Goal: Task Accomplishment & Management: Use online tool/utility

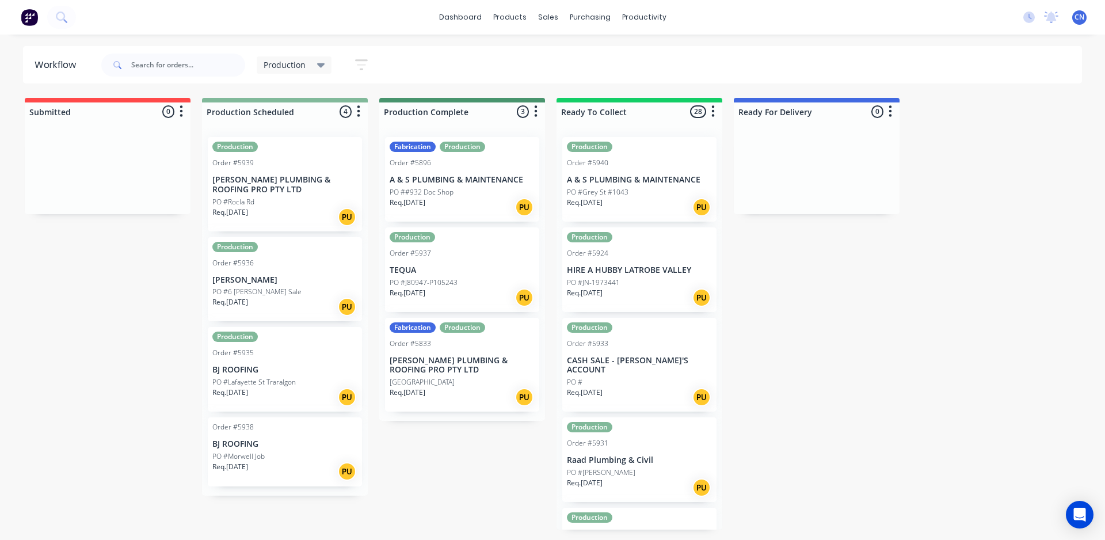
click at [241, 180] on p "[PERSON_NAME] PLUMBING & ROOFING PRO PTY LTD" at bounding box center [284, 185] width 145 height 20
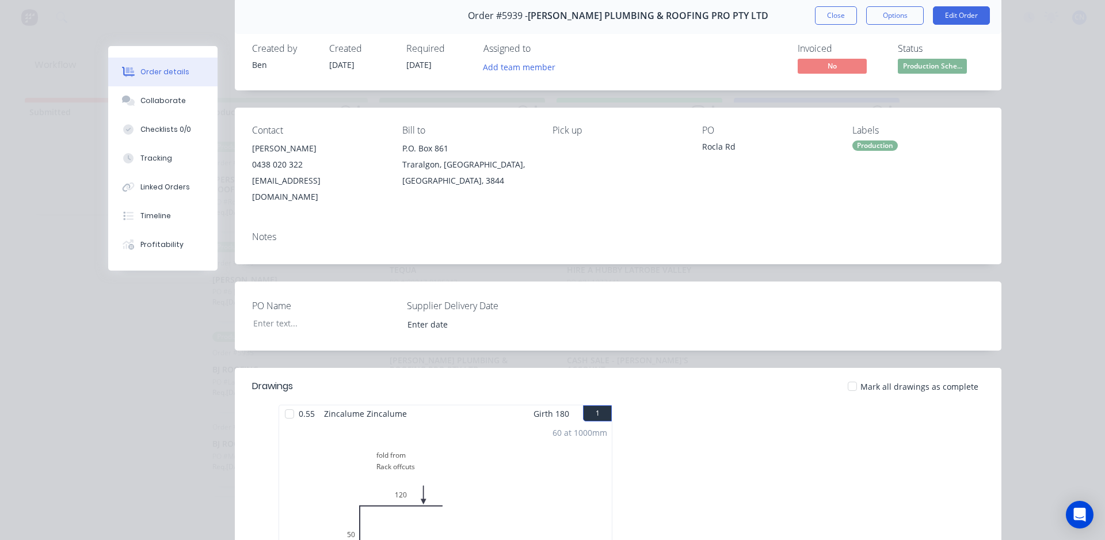
scroll to position [115, 0]
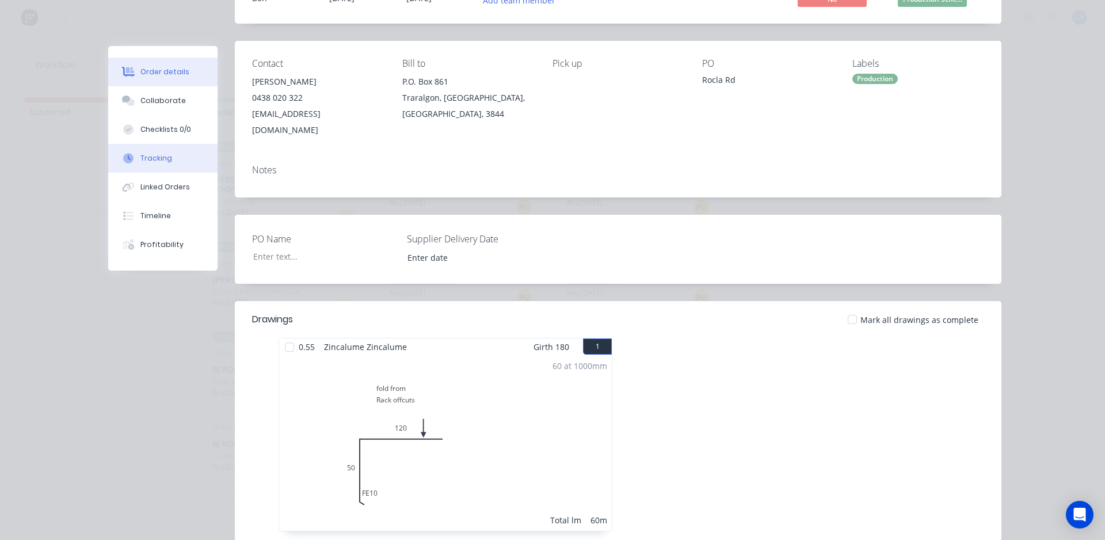
click at [148, 154] on div "Tracking" at bounding box center [156, 158] width 32 height 10
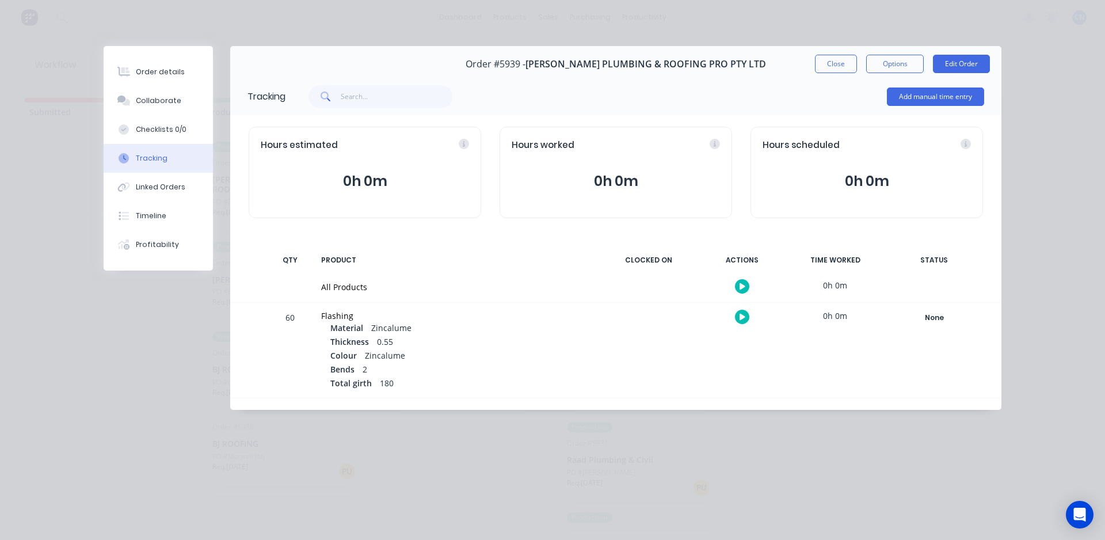
click at [734, 289] on div at bounding box center [742, 286] width 86 height 28
click at [745, 286] on button "button" at bounding box center [742, 286] width 14 height 14
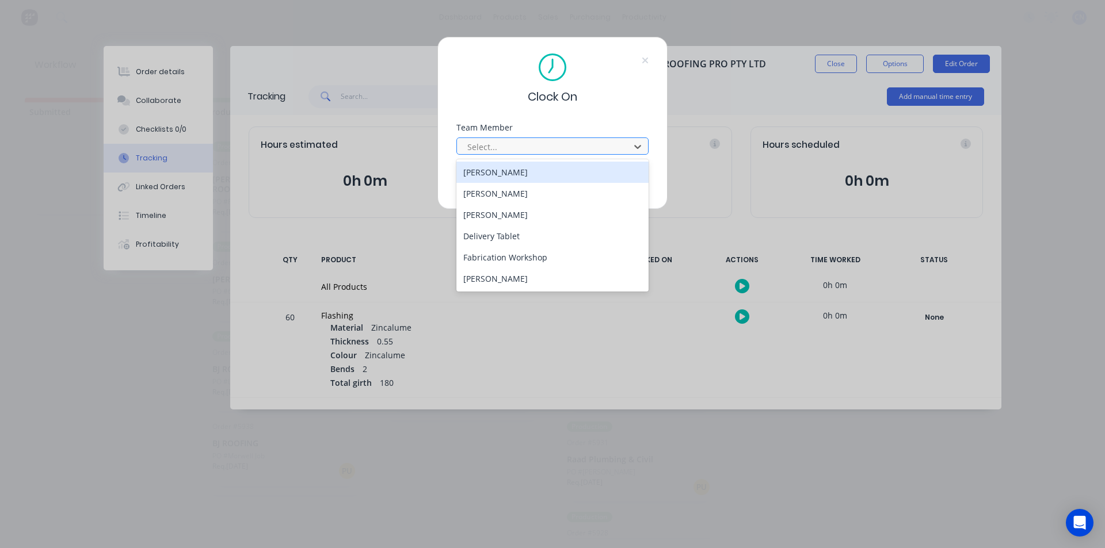
click at [567, 153] on div at bounding box center [545, 147] width 158 height 14
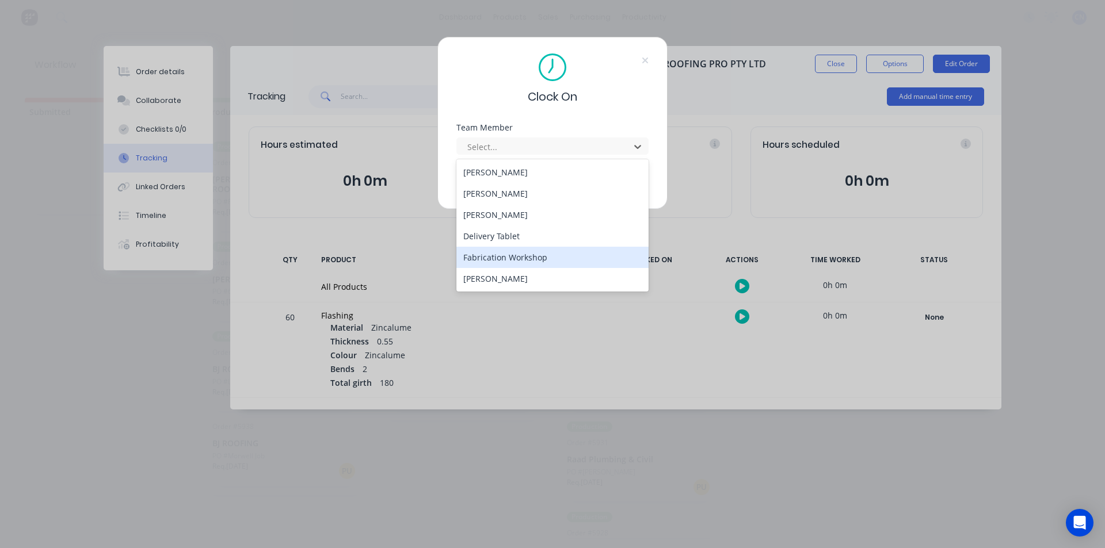
click at [547, 253] on div "Fabrication Workshop" at bounding box center [552, 257] width 192 height 21
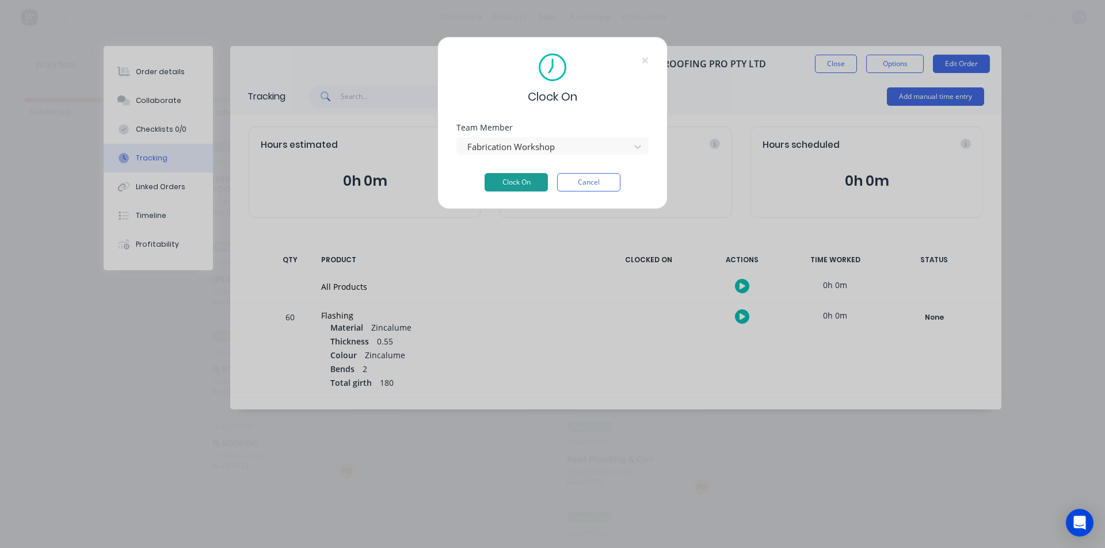
click at [506, 185] on button "Clock On" at bounding box center [516, 182] width 63 height 18
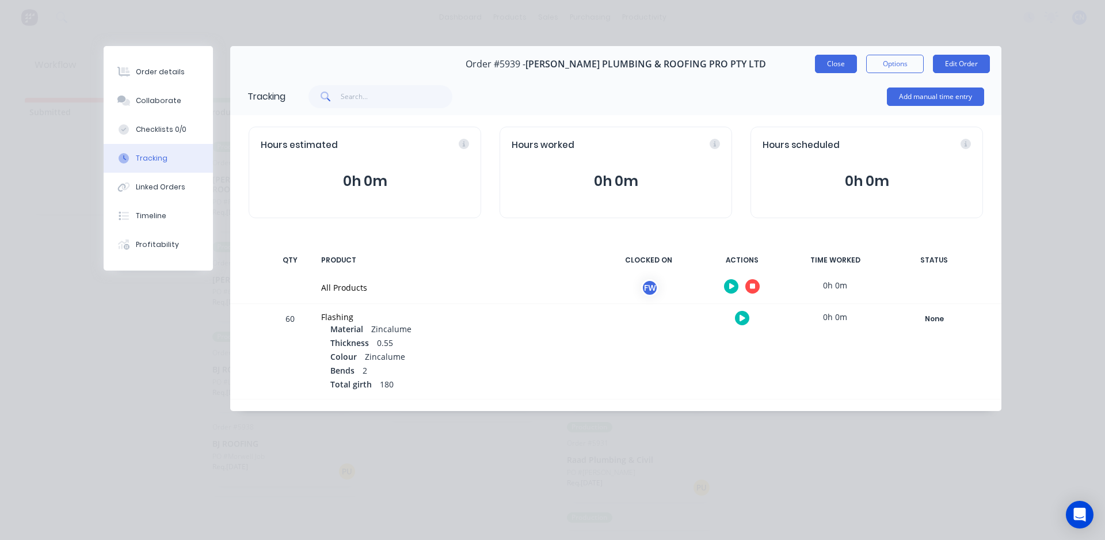
click at [821, 64] on button "Close" at bounding box center [836, 64] width 42 height 18
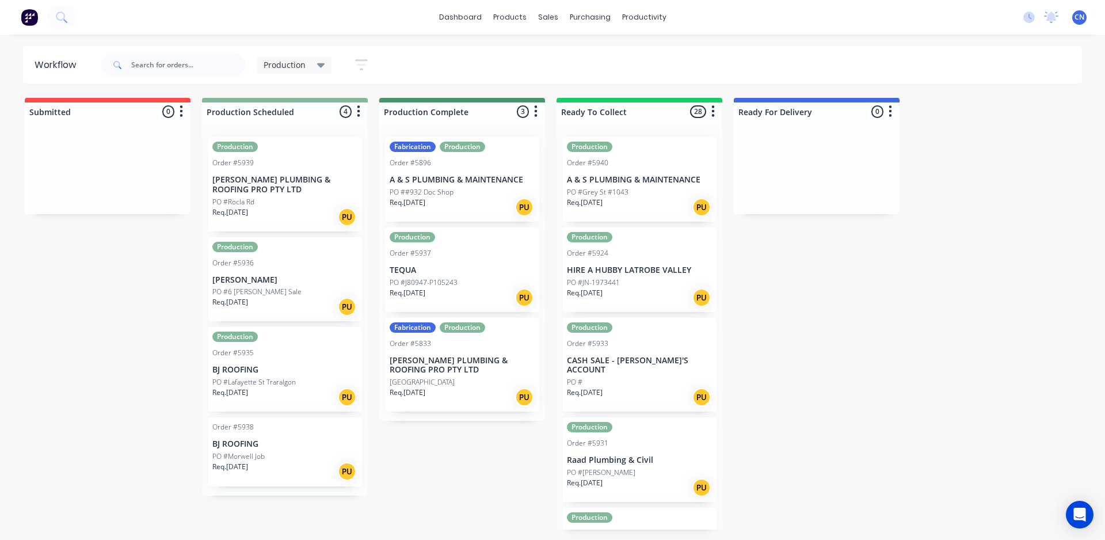
click at [250, 191] on p "[PERSON_NAME] PLUMBING & ROOFING PRO PTY LTD" at bounding box center [284, 185] width 145 height 20
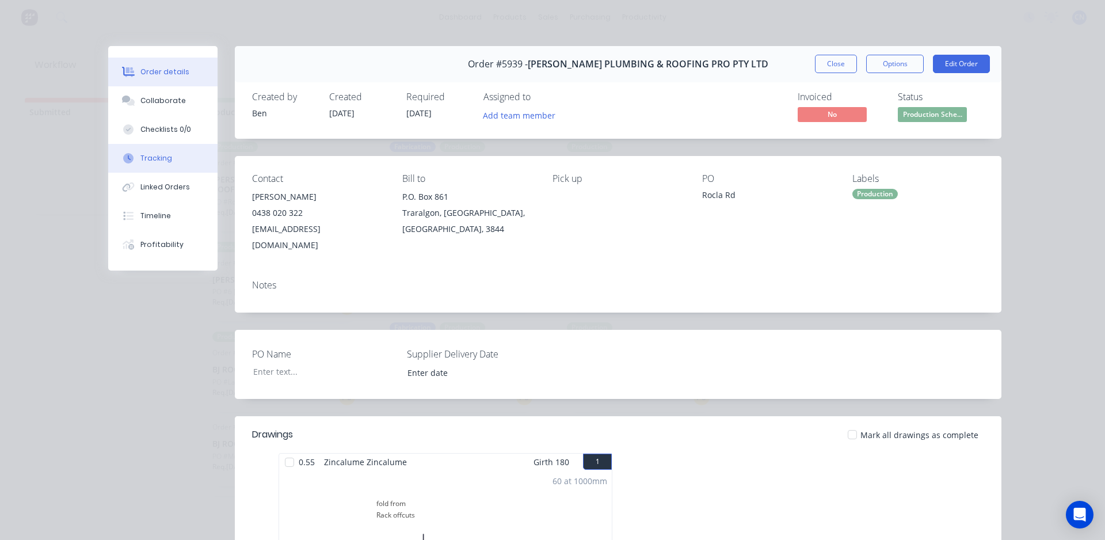
click at [159, 149] on button "Tracking" at bounding box center [162, 158] width 109 height 29
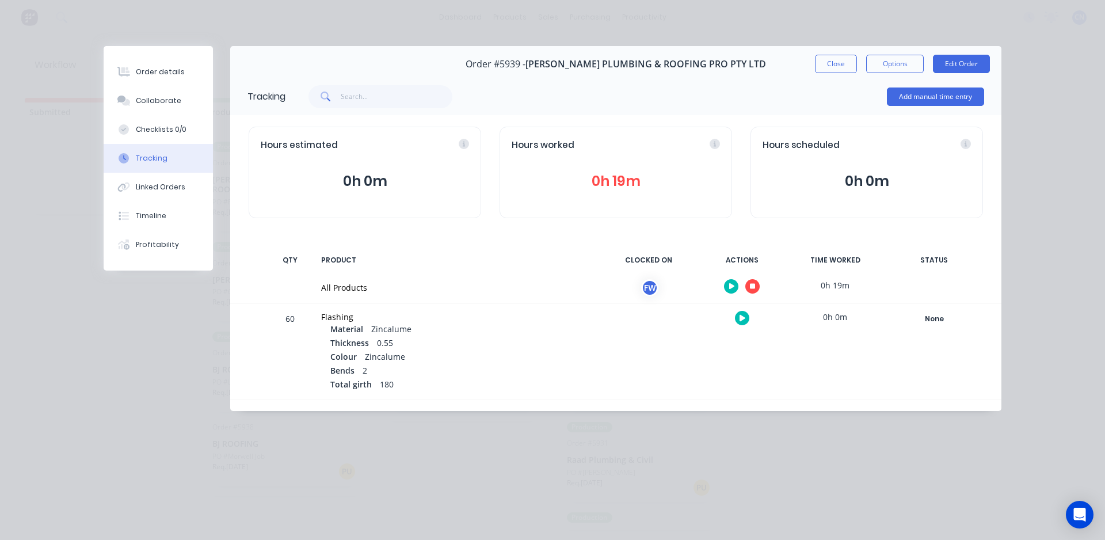
click at [748, 286] on button "button" at bounding box center [752, 286] width 14 height 14
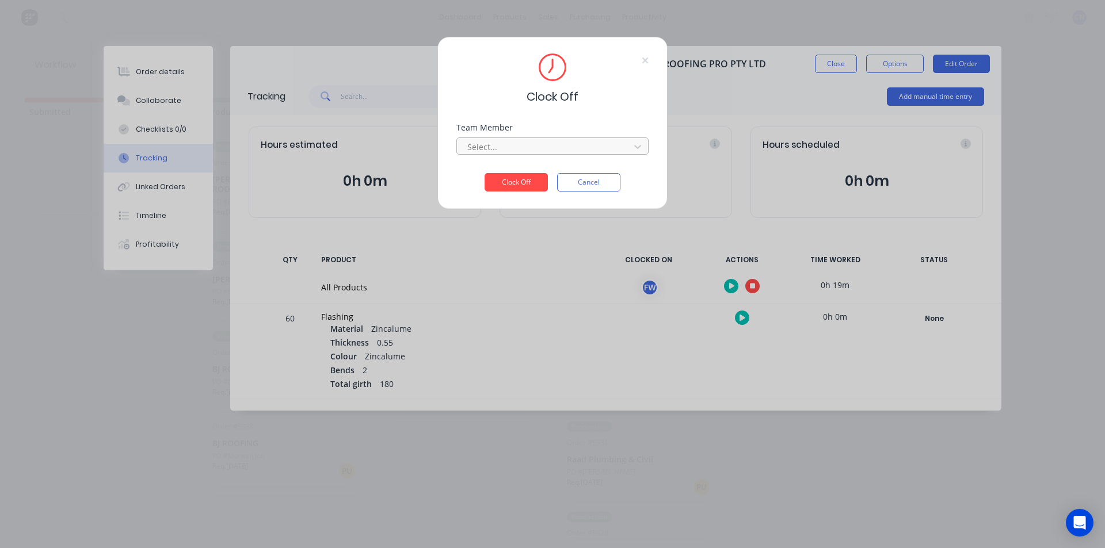
click at [550, 146] on div at bounding box center [545, 147] width 158 height 14
click at [538, 176] on div "Fabrication Workshop" at bounding box center [552, 172] width 192 height 21
click at [528, 177] on button "Clock Off" at bounding box center [516, 182] width 63 height 18
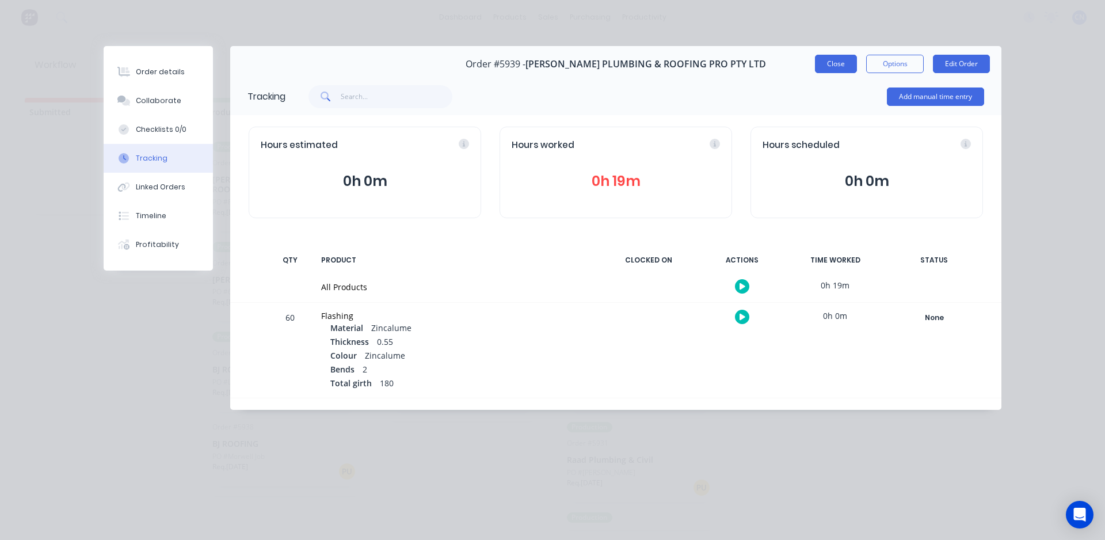
click at [821, 63] on button "Close" at bounding box center [836, 64] width 42 height 18
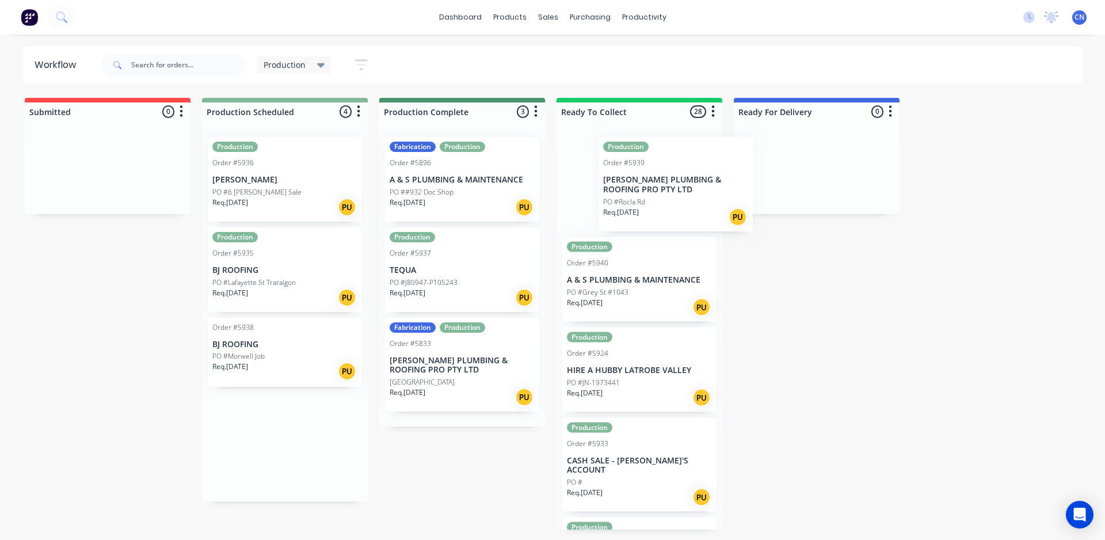
drag, startPoint x: 266, startPoint y: 185, endPoint x: 664, endPoint y: 185, distance: 398.3
click at [664, 185] on div "Submitted 0 Summaries Total order value Invoiced to date To be invoiced Product…" at bounding box center [867, 314] width 1753 height 432
click at [271, 212] on div "Req. [DATE] PU" at bounding box center [284, 207] width 145 height 20
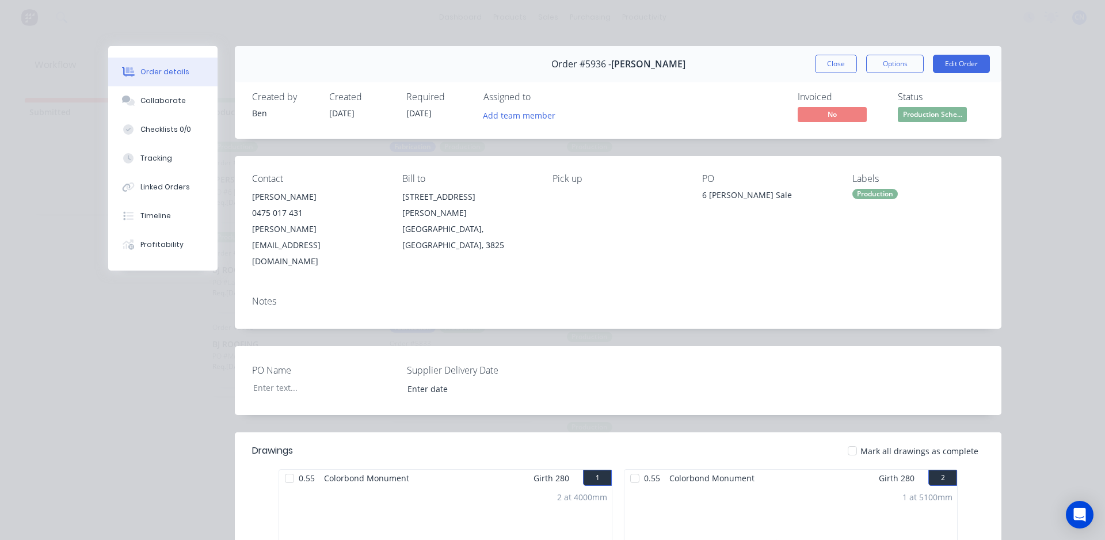
drag, startPoint x: 835, startPoint y: 63, endPoint x: 818, endPoint y: 66, distance: 16.5
click at [835, 63] on button "Close" at bounding box center [836, 64] width 42 height 18
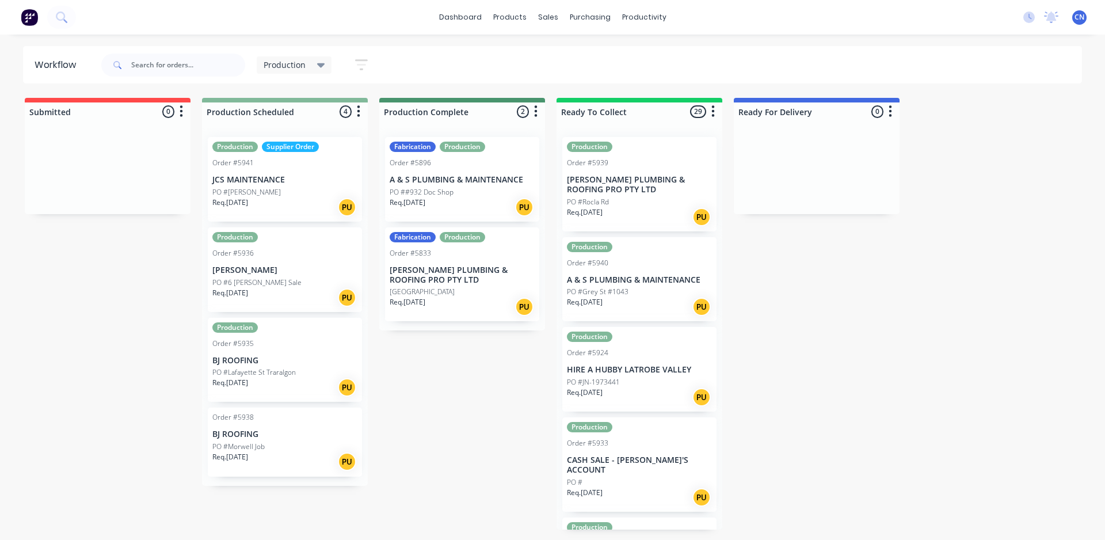
click at [306, 198] on div "Req. [DATE] PU" at bounding box center [284, 207] width 145 height 20
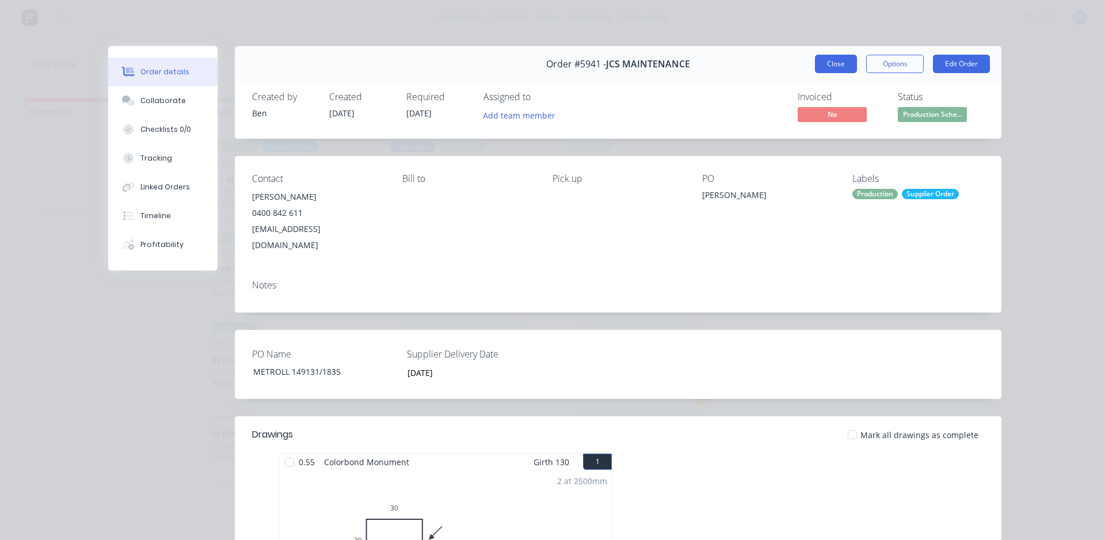
click at [837, 55] on button "Close" at bounding box center [836, 64] width 42 height 18
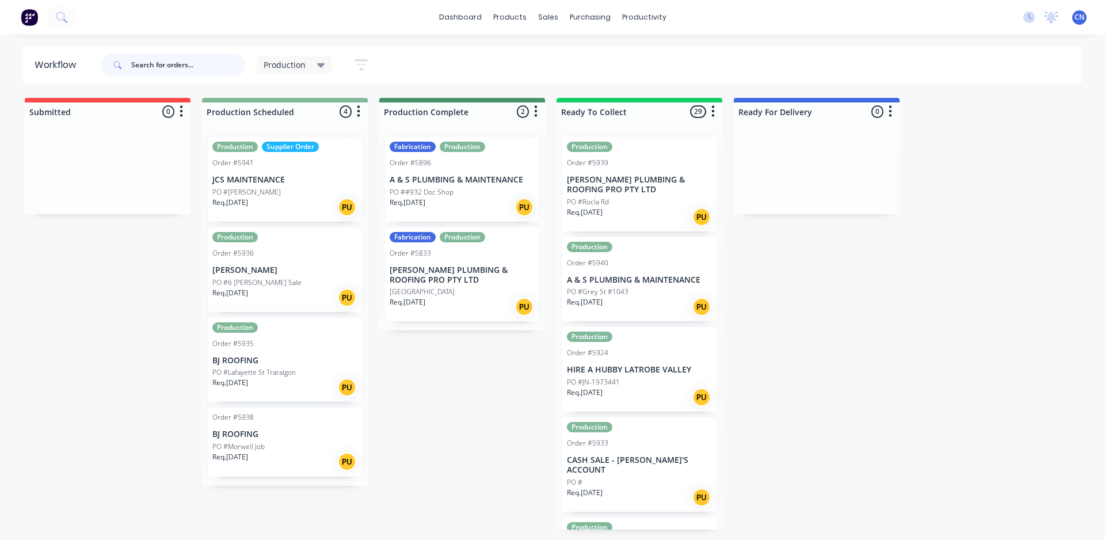
click at [177, 68] on input "text" at bounding box center [188, 65] width 114 height 23
type input "5932"
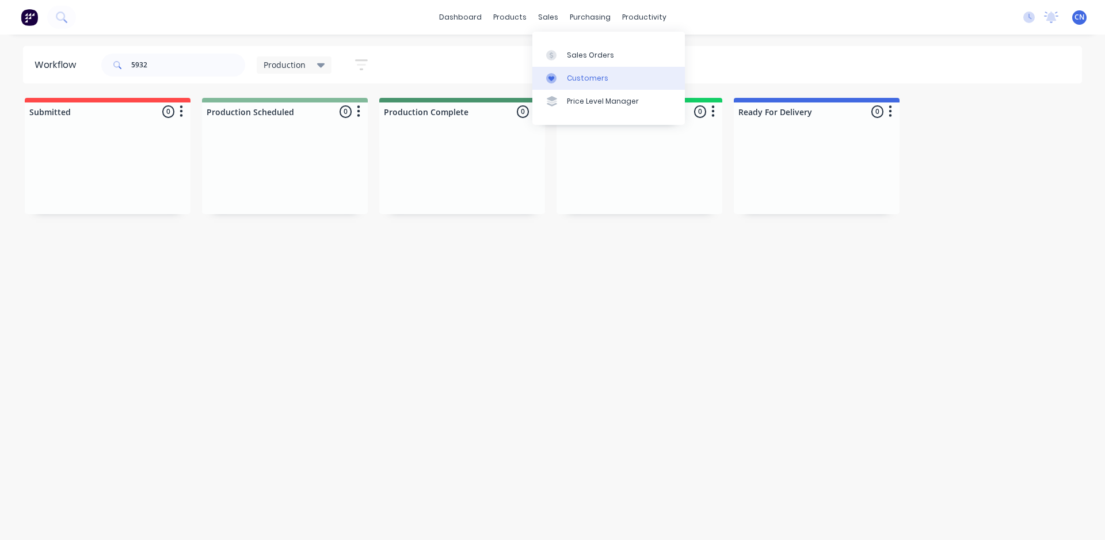
click at [593, 83] on link "Customers" at bounding box center [608, 78] width 153 height 23
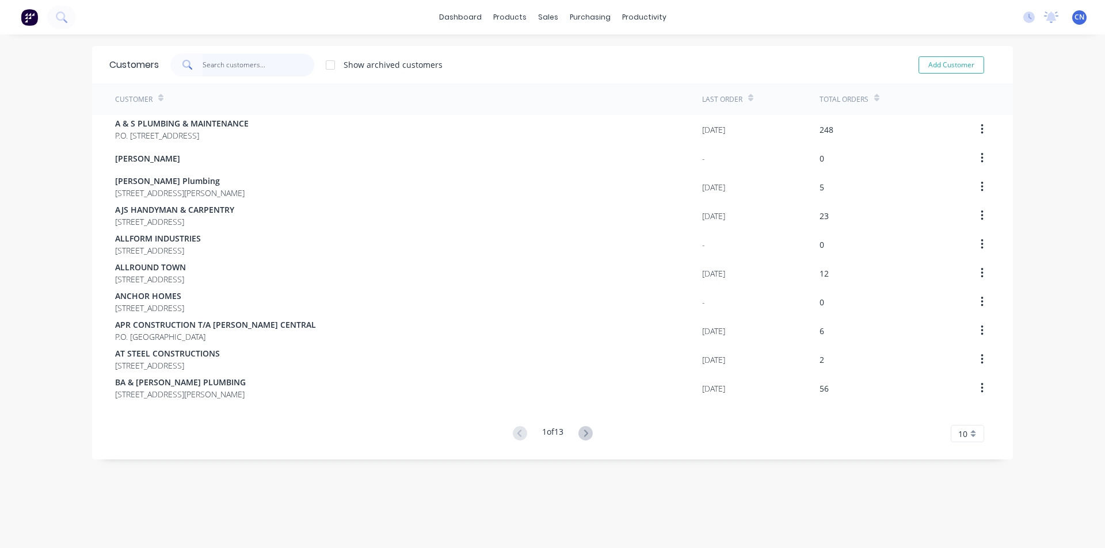
click at [255, 66] on input "text" at bounding box center [259, 65] width 112 height 23
click at [238, 68] on input "text" at bounding box center [259, 65] width 112 height 23
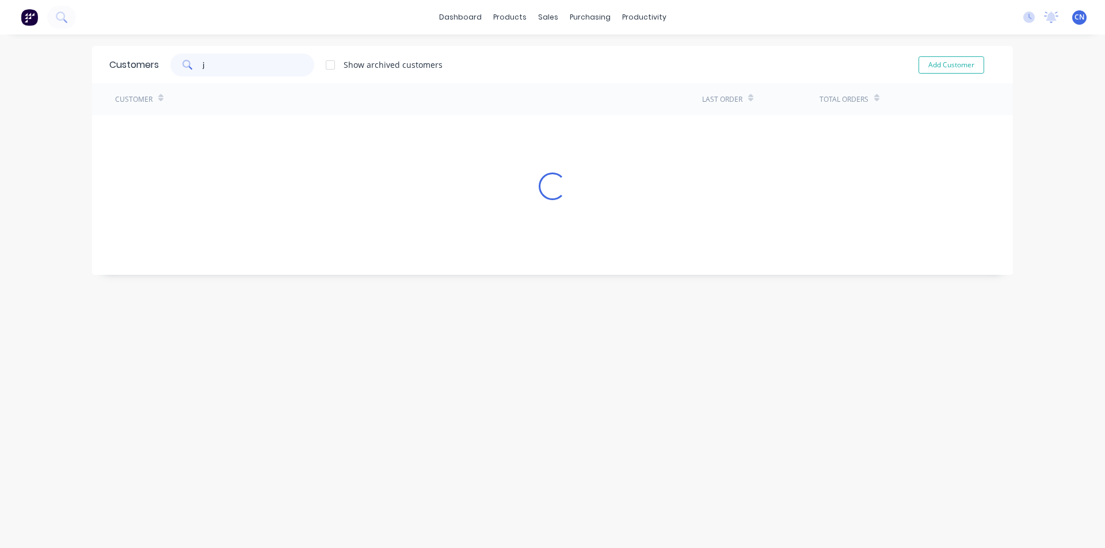
type input "jp"
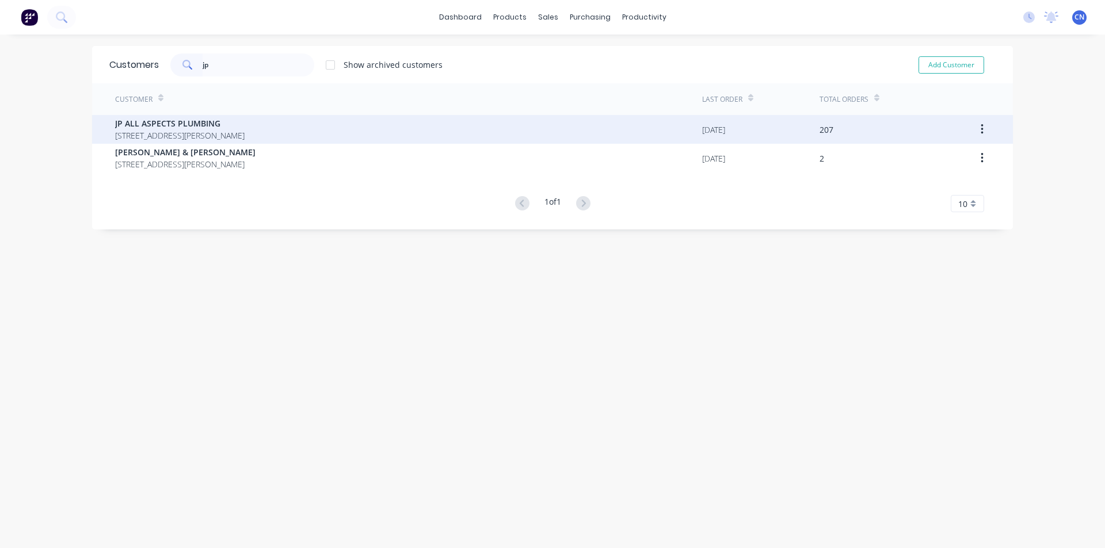
click at [136, 125] on span "JP ALL ASPECTS PLUMBING" at bounding box center [179, 123] width 129 height 12
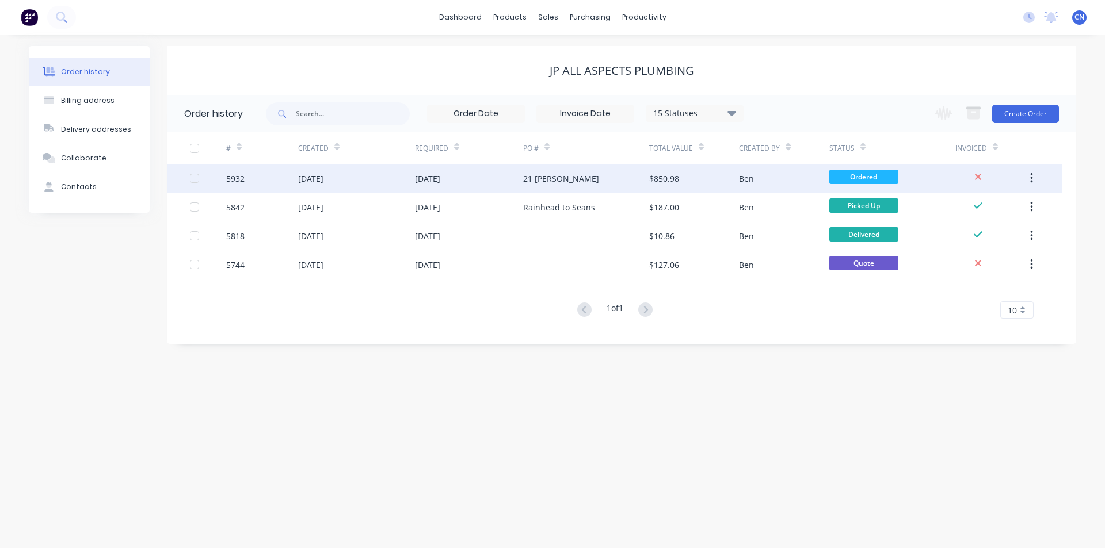
click at [721, 171] on div "$850.98" at bounding box center [694, 178] width 90 height 29
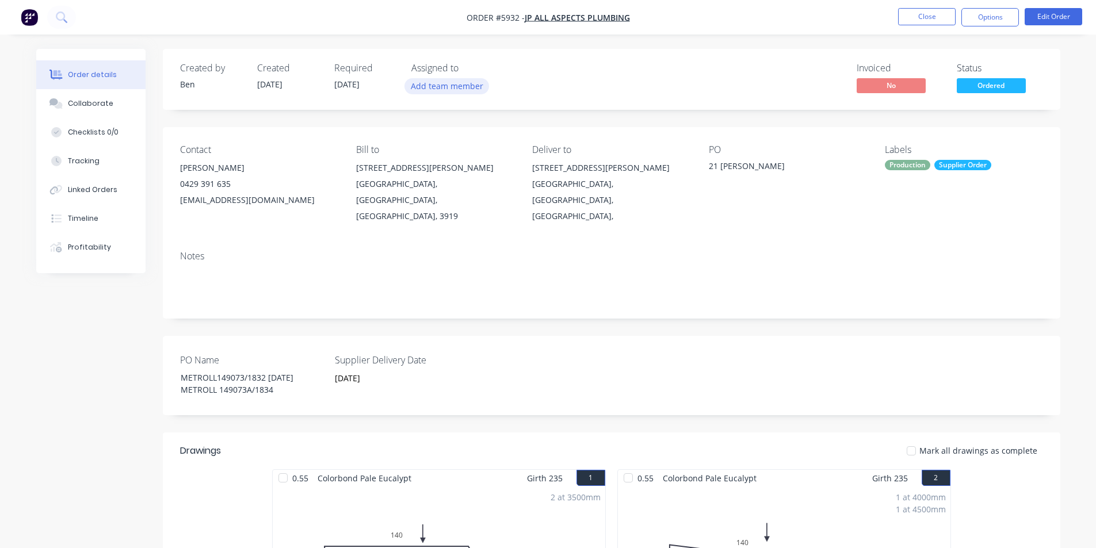
click at [443, 87] on button "Add team member" at bounding box center [447, 86] width 85 height 16
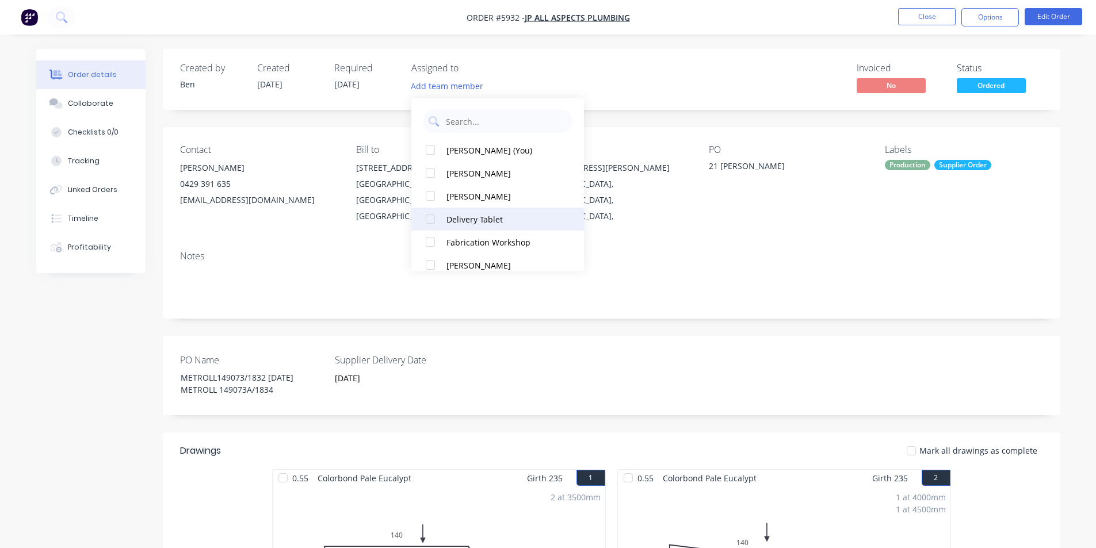
click at [471, 243] on div "Fabrication Workshop" at bounding box center [504, 243] width 115 height 12
click at [691, 101] on div "Created by [PERSON_NAME] Created [DATE] Required [DATE] Assigned to FW Invoiced…" at bounding box center [612, 79] width 898 height 61
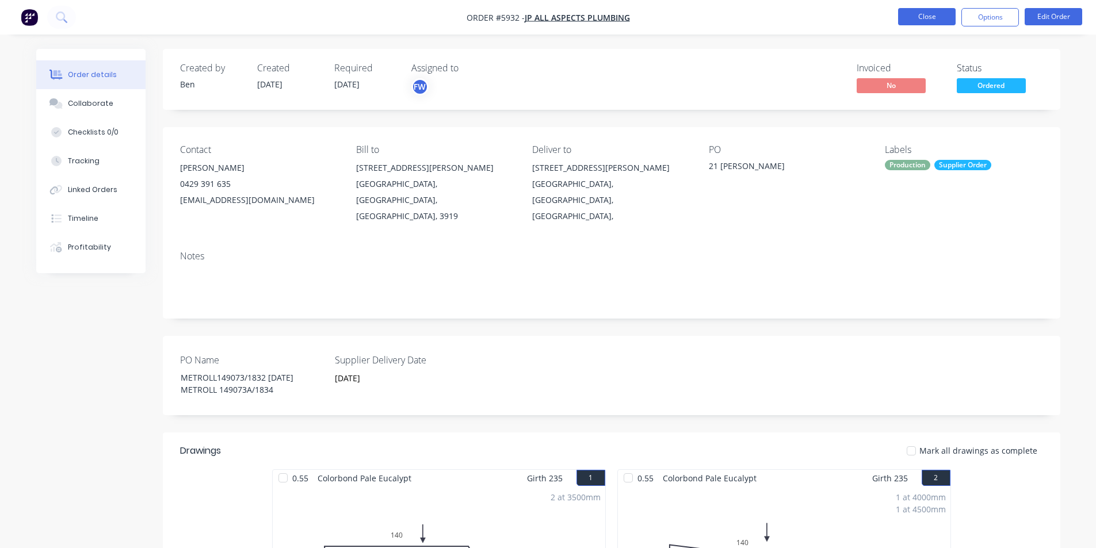
click at [928, 21] on button "Close" at bounding box center [927, 16] width 58 height 17
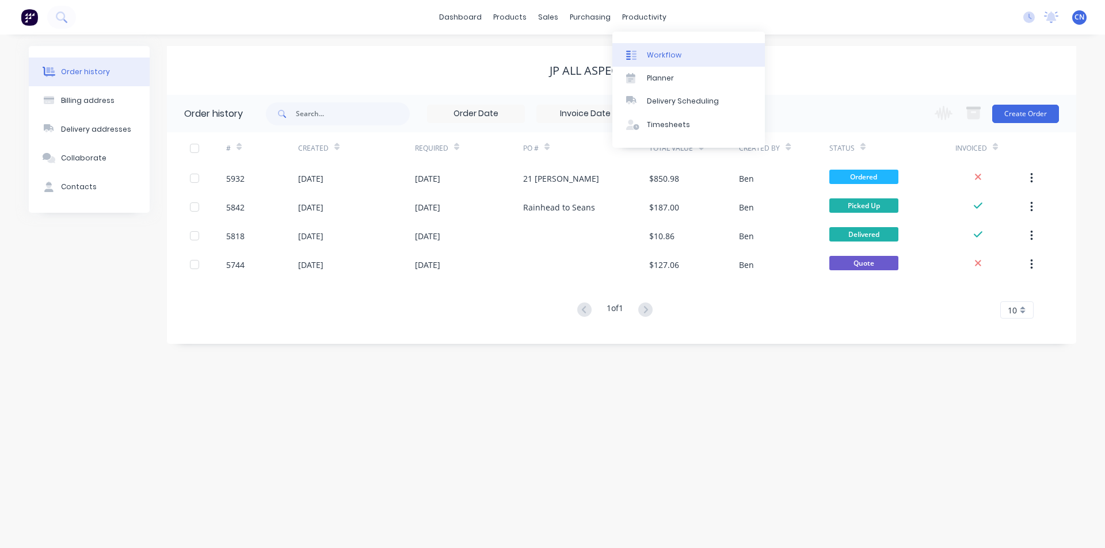
click at [657, 57] on div "Workflow" at bounding box center [664, 55] width 35 height 10
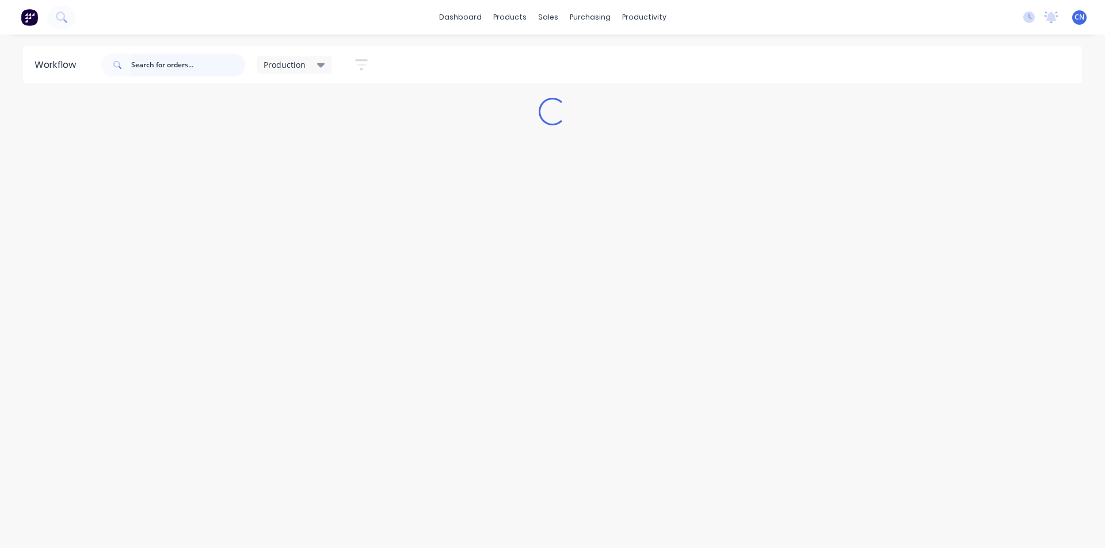
click at [177, 59] on input "text" at bounding box center [188, 65] width 114 height 23
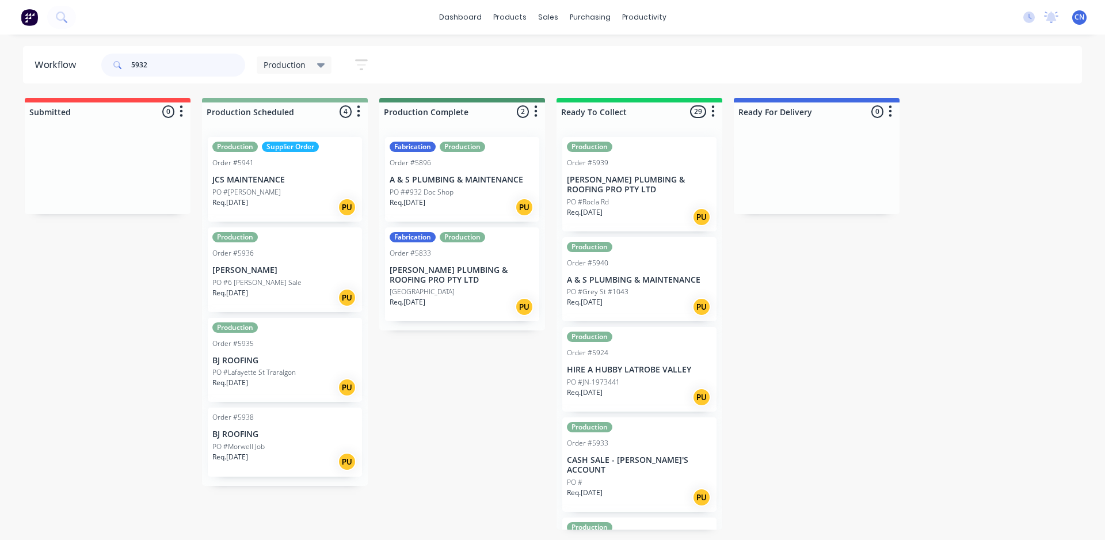
type input "5932"
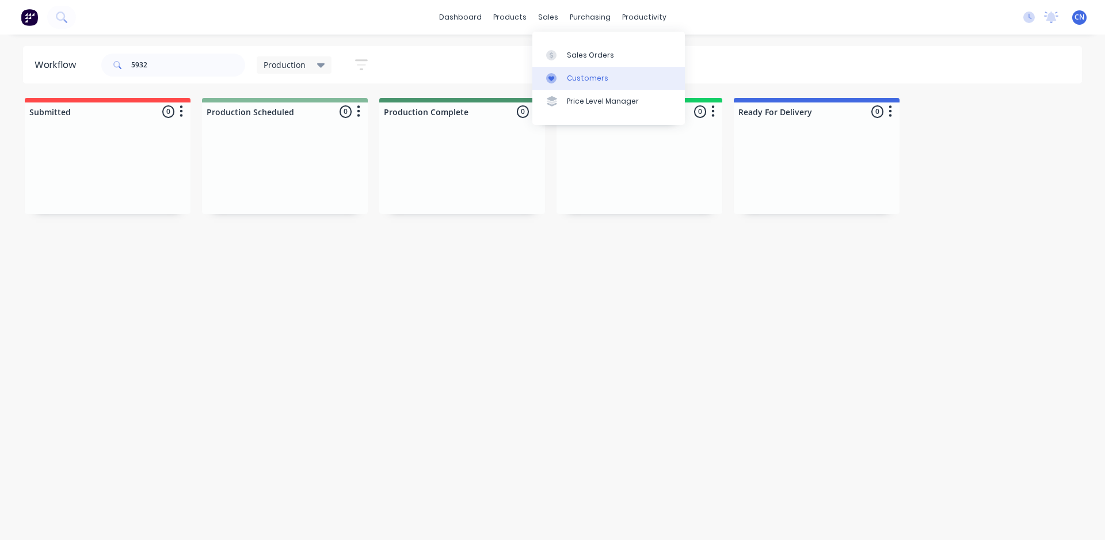
click at [578, 81] on div "Customers" at bounding box center [587, 78] width 41 height 10
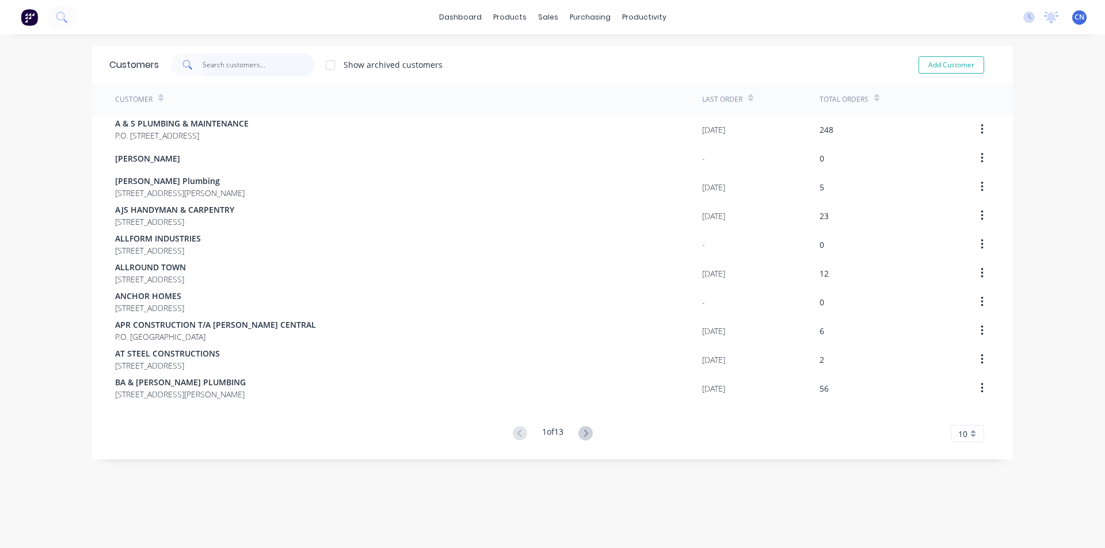
click at [254, 62] on input "text" at bounding box center [259, 65] width 112 height 23
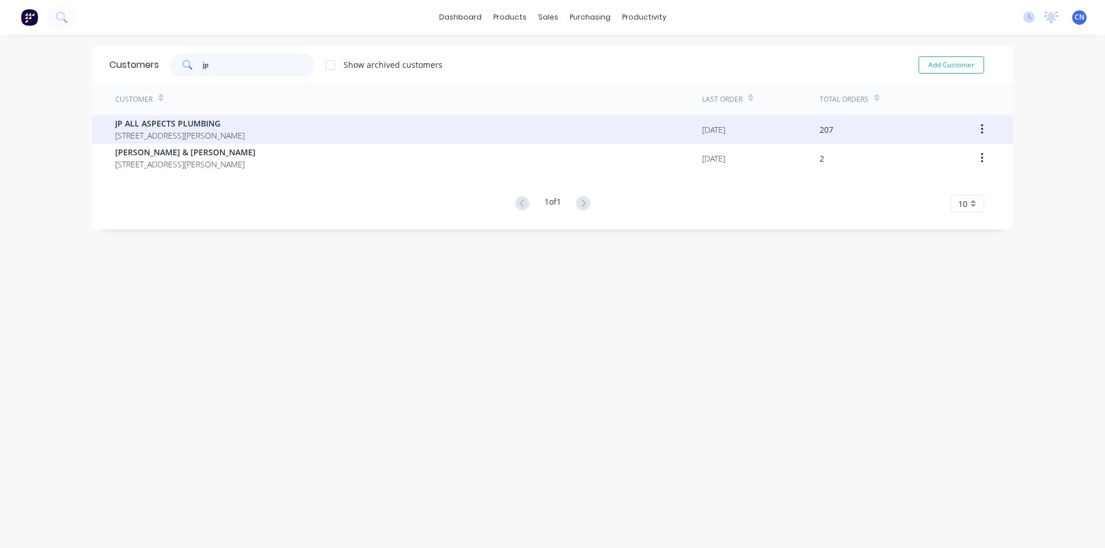
type input "jp"
click at [336, 116] on div "JP ALL ASPECTS PLUMBING [STREET_ADDRESS][PERSON_NAME]" at bounding box center [408, 129] width 587 height 29
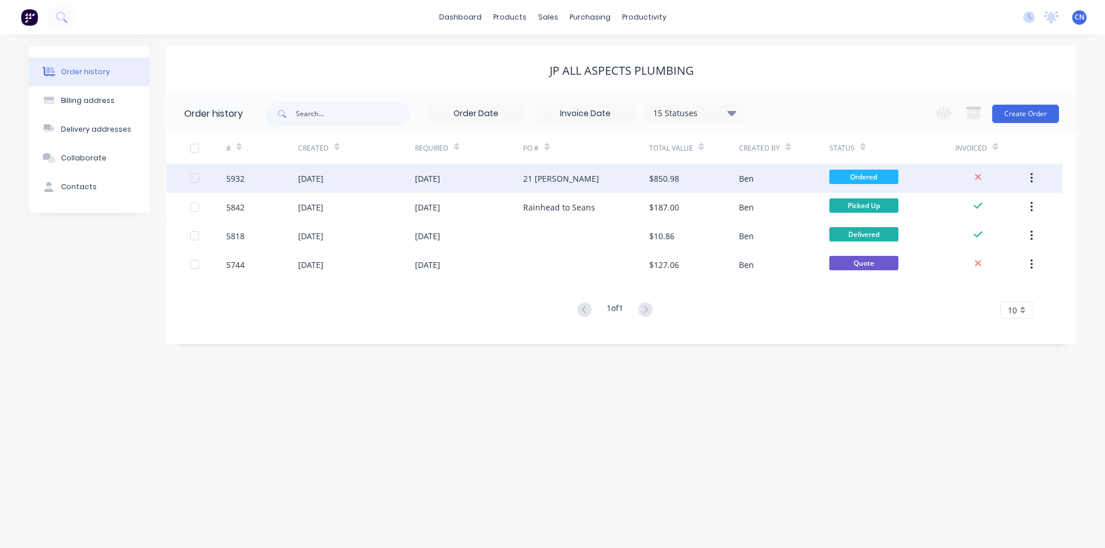
click at [596, 183] on div "21 [PERSON_NAME]" at bounding box center [586, 178] width 126 height 29
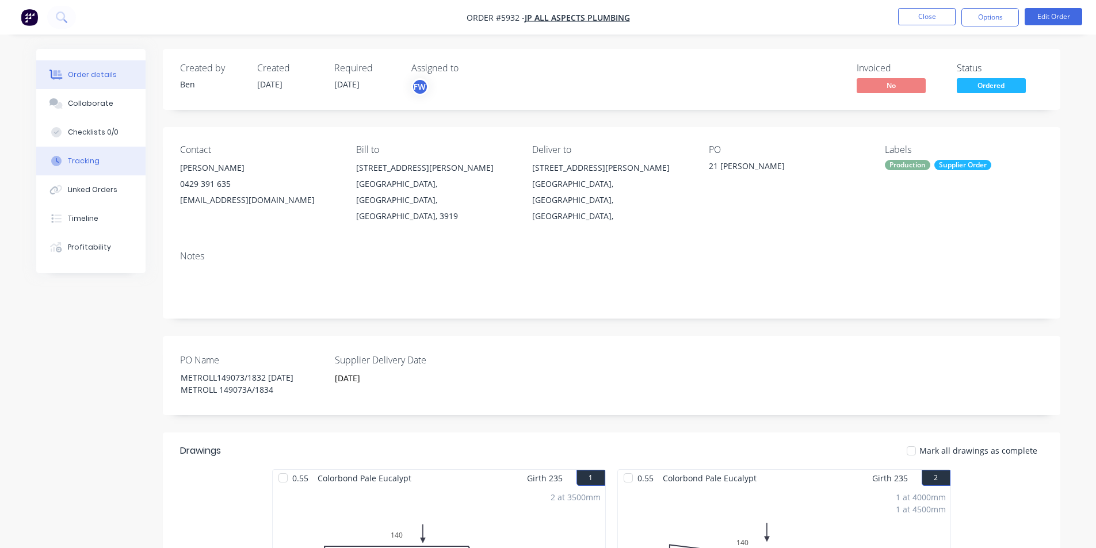
click at [79, 159] on div "Tracking" at bounding box center [84, 161] width 32 height 10
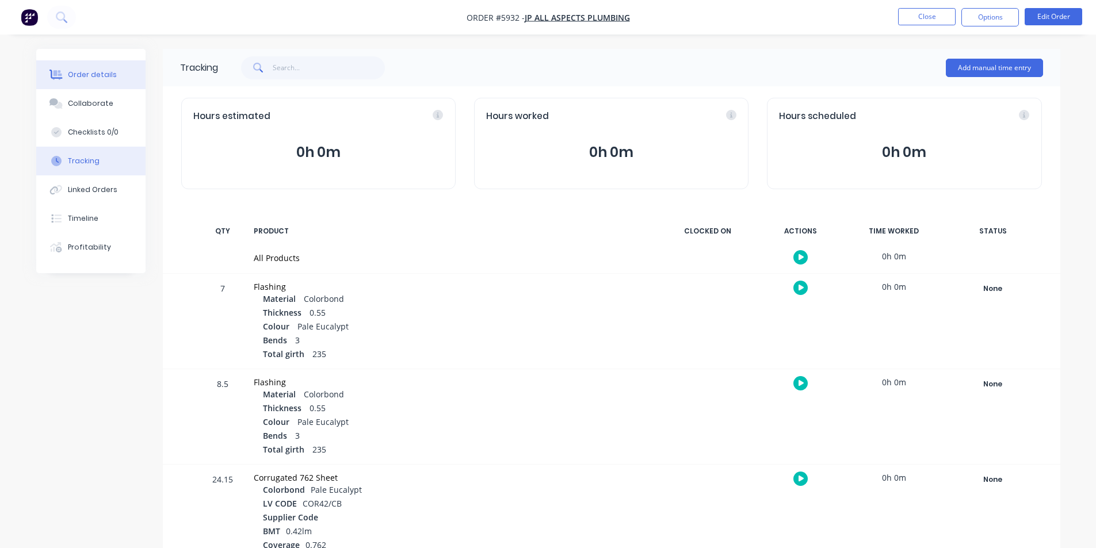
click at [86, 73] on div "Order details" at bounding box center [92, 75] width 49 height 10
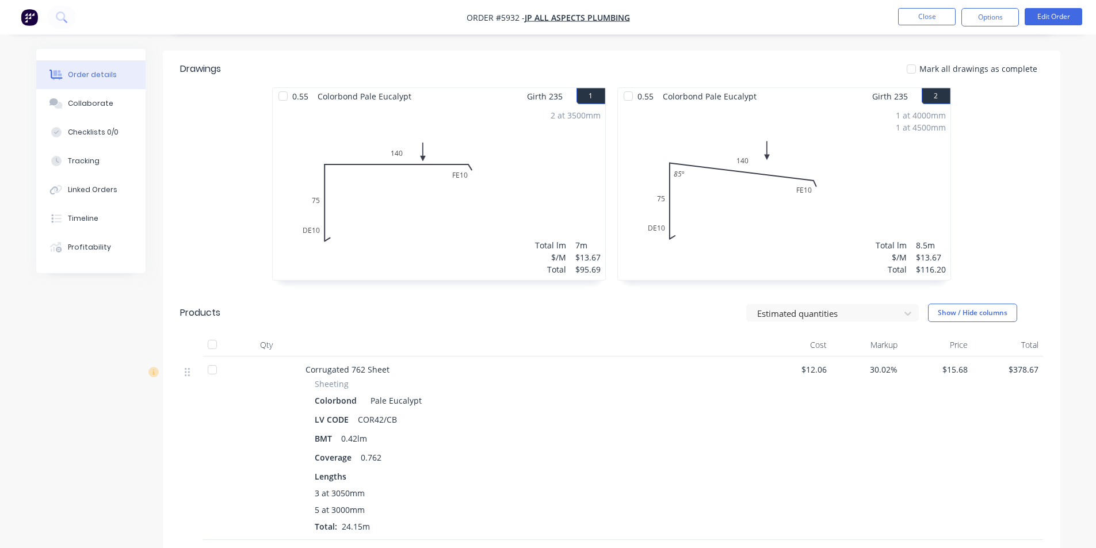
scroll to position [403, 0]
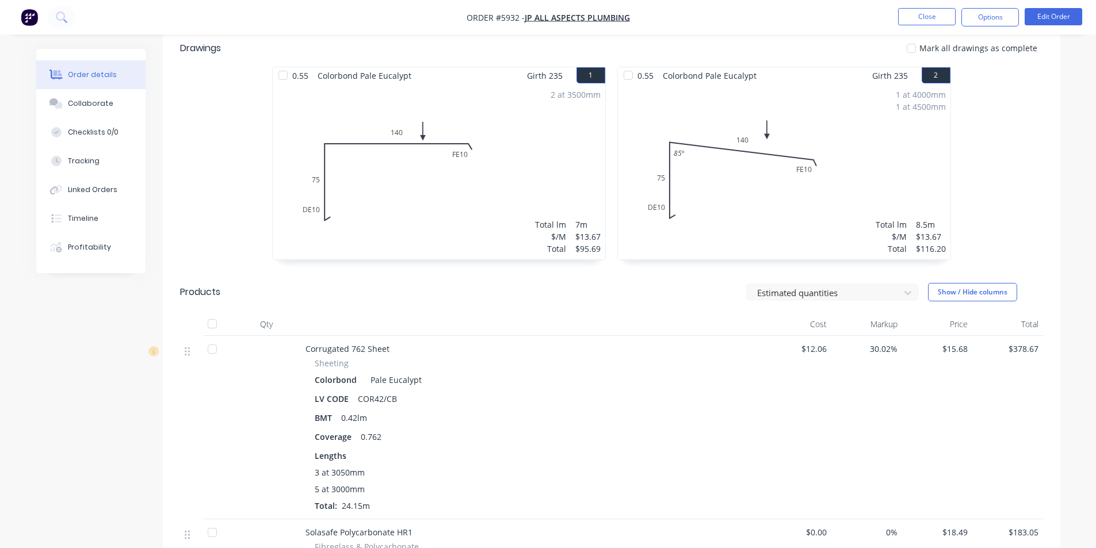
click at [285, 64] on div at bounding box center [283, 75] width 23 height 23
click at [624, 64] on div at bounding box center [628, 75] width 23 height 23
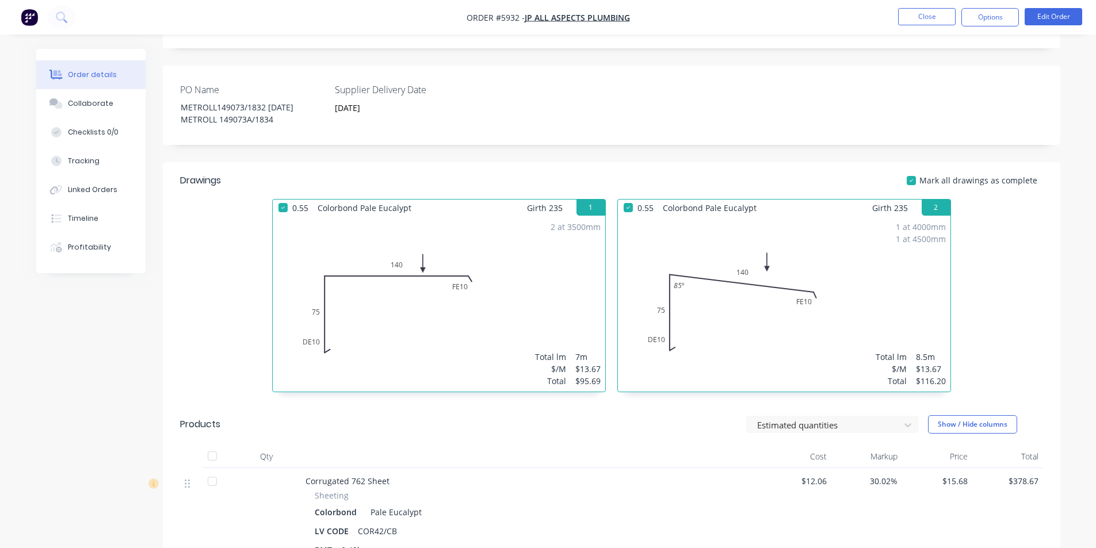
scroll to position [115, 0]
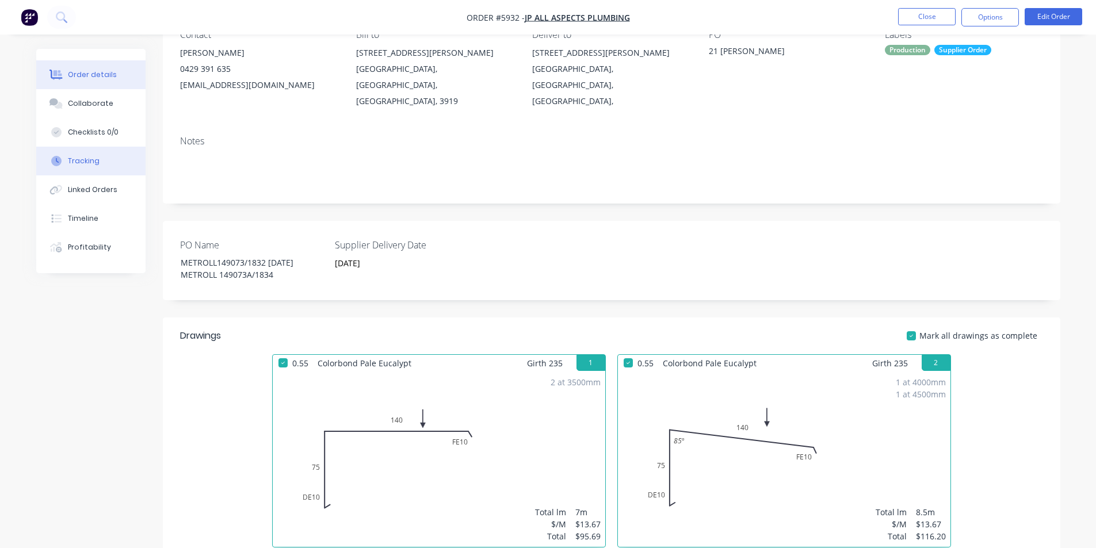
click at [85, 168] on button "Tracking" at bounding box center [90, 161] width 109 height 29
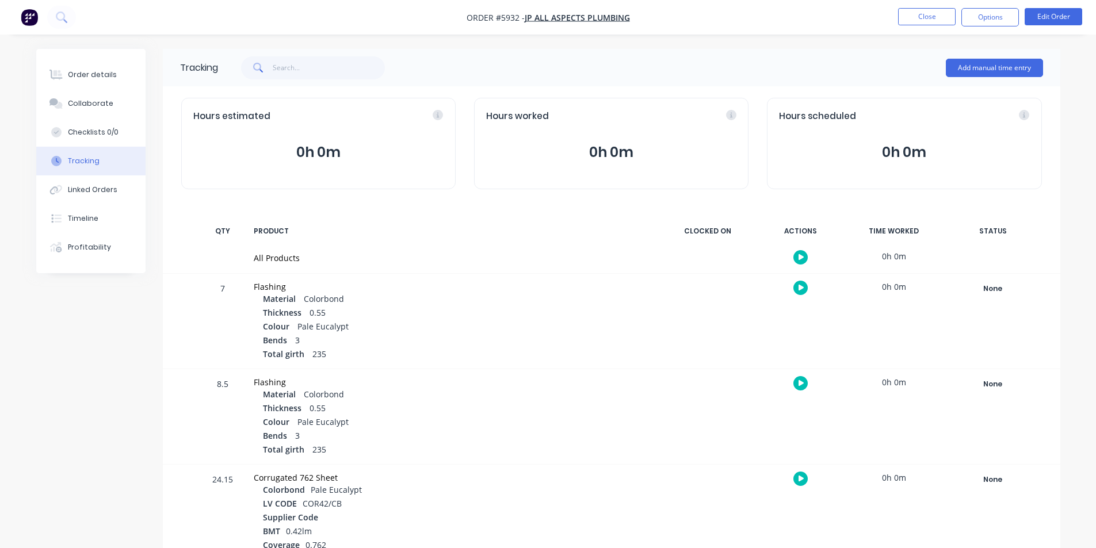
click at [802, 256] on icon "button" at bounding box center [802, 257] width 6 height 7
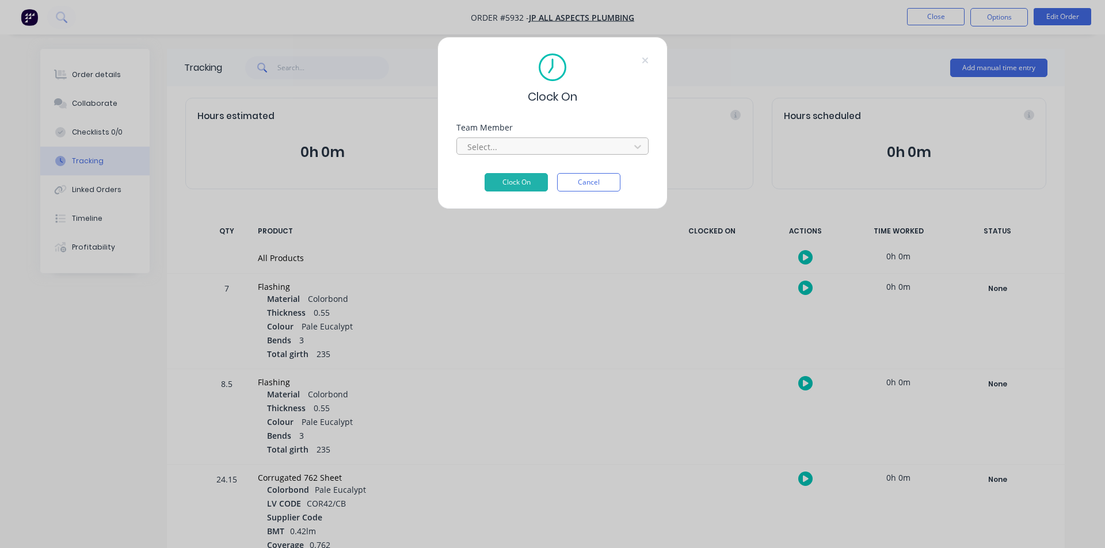
drag, startPoint x: 505, startPoint y: 147, endPoint x: 505, endPoint y: 154, distance: 6.9
click at [504, 147] on div at bounding box center [545, 147] width 158 height 14
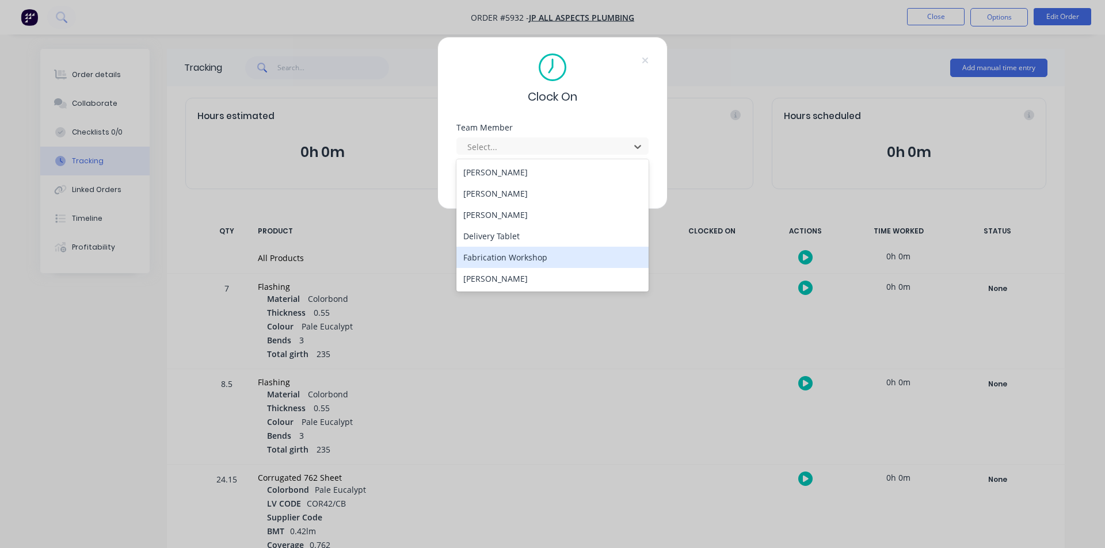
click at [515, 260] on div "Fabrication Workshop" at bounding box center [552, 257] width 192 height 21
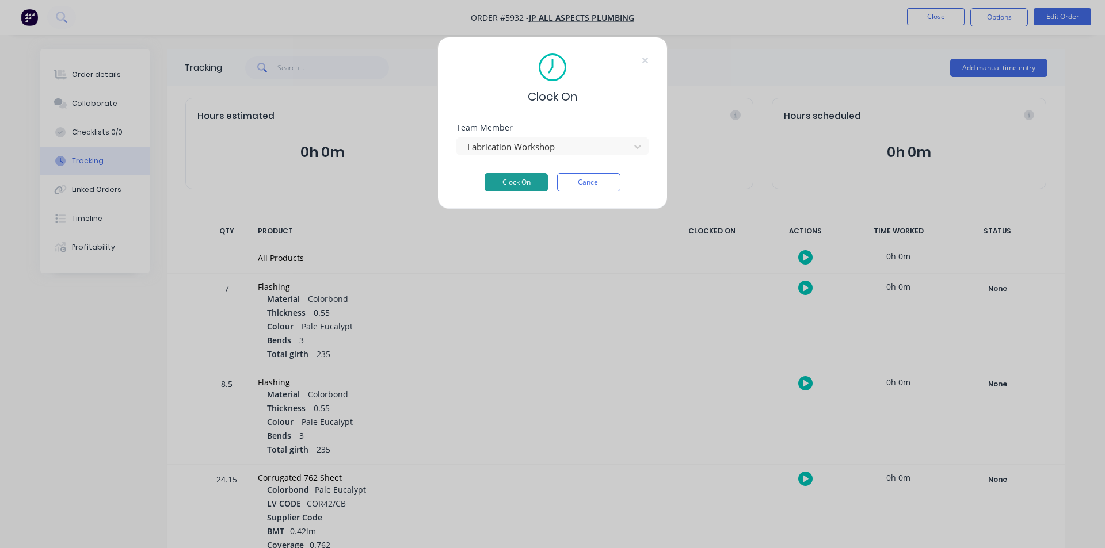
click at [523, 180] on button "Clock On" at bounding box center [516, 182] width 63 height 18
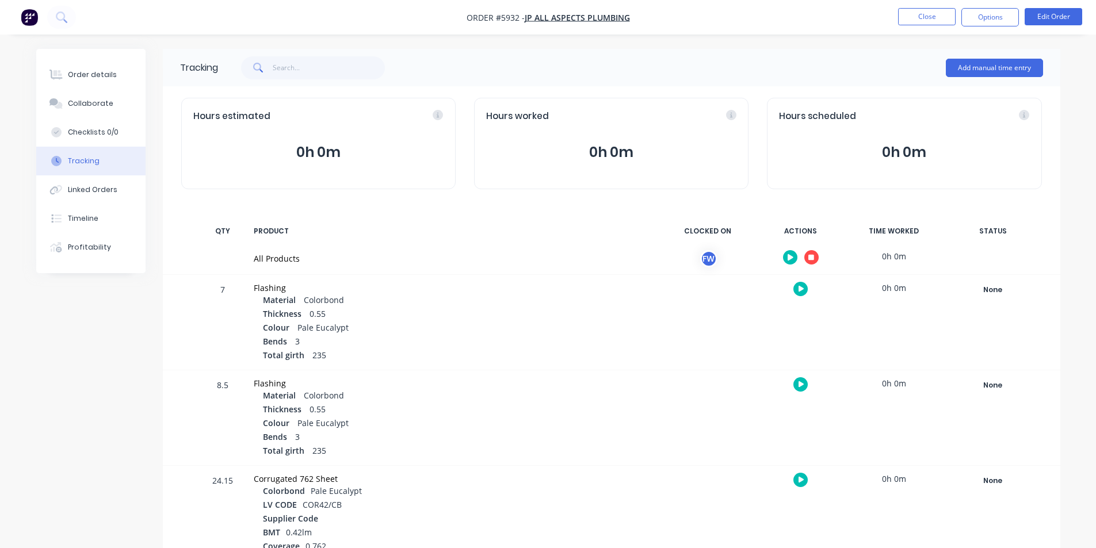
click at [814, 252] on button "button" at bounding box center [812, 257] width 14 height 14
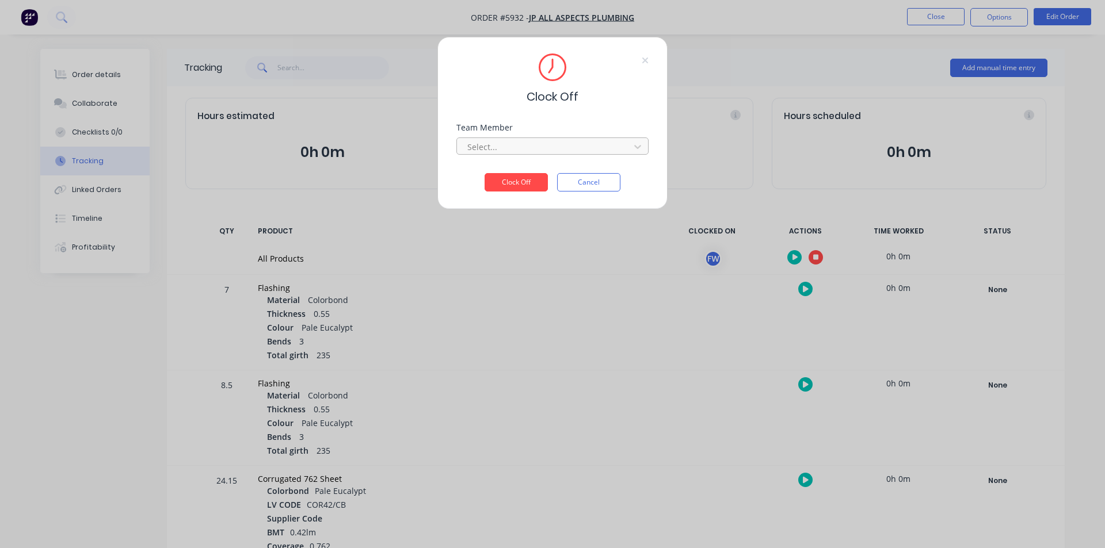
click at [563, 140] on div at bounding box center [545, 147] width 158 height 14
click at [558, 163] on div "Fabrication Workshop" at bounding box center [552, 172] width 192 height 21
click at [528, 184] on button "Clock Off" at bounding box center [516, 182] width 63 height 18
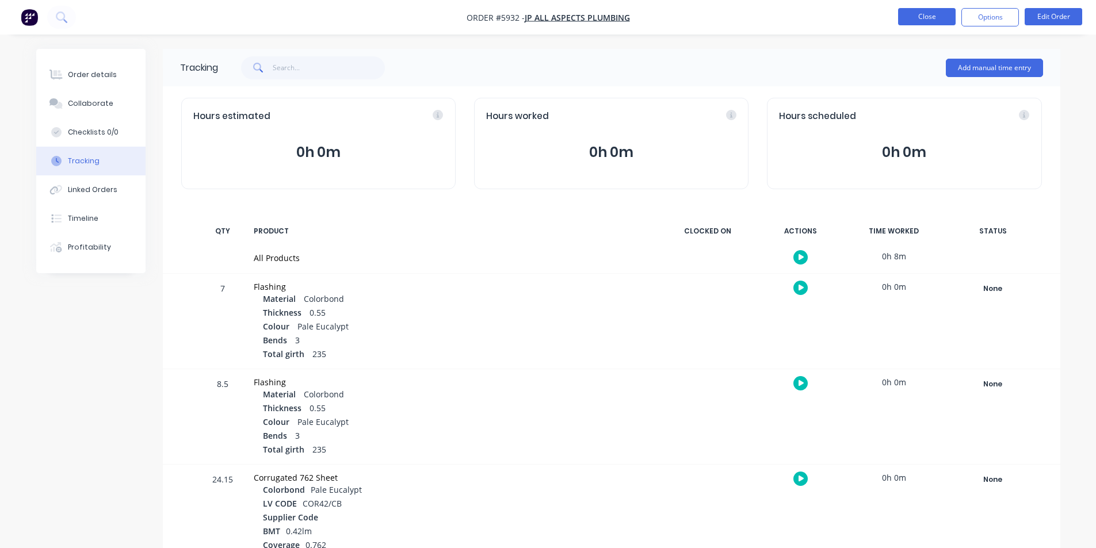
click at [912, 17] on button "Close" at bounding box center [927, 16] width 58 height 17
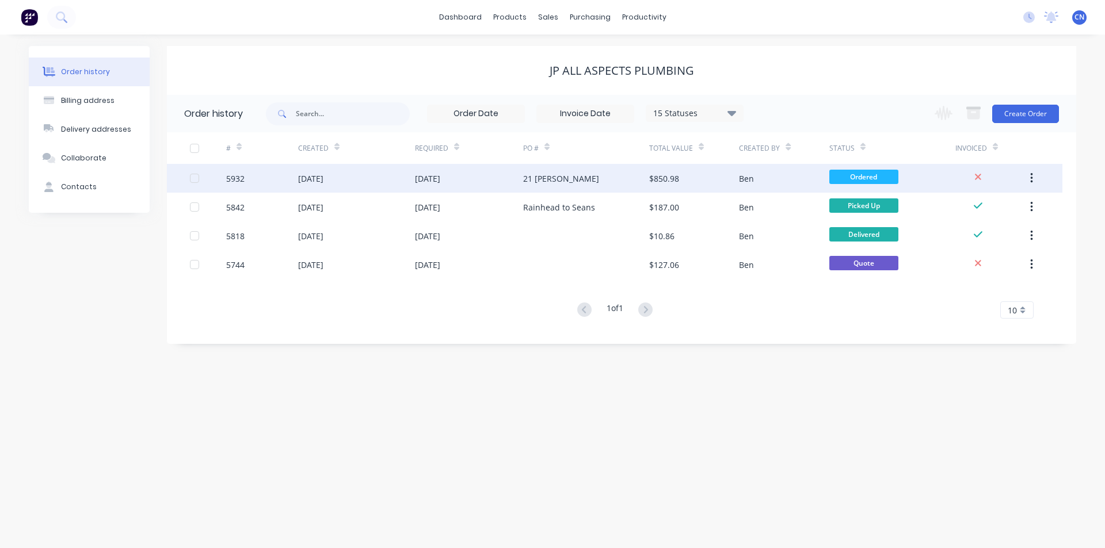
click at [809, 181] on div "Ben" at bounding box center [784, 178] width 90 height 29
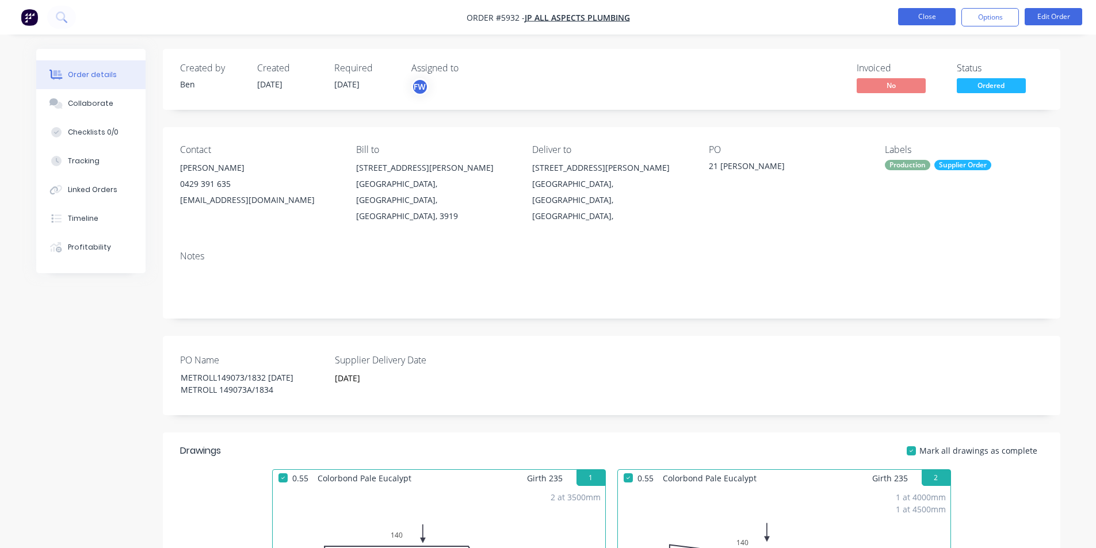
click at [913, 18] on button "Close" at bounding box center [927, 16] width 58 height 17
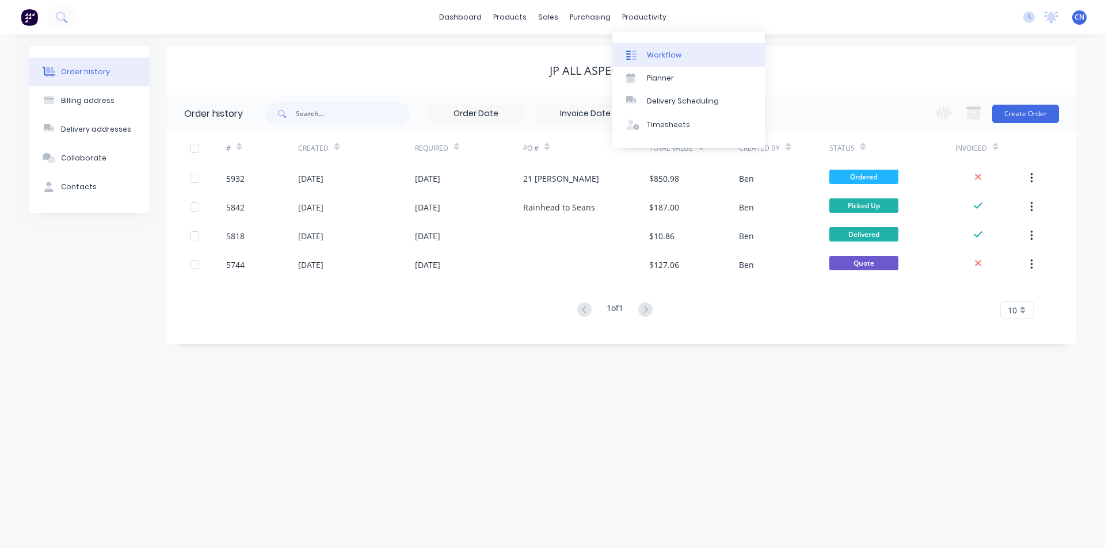
click at [645, 55] on link "Workflow" at bounding box center [688, 54] width 153 height 23
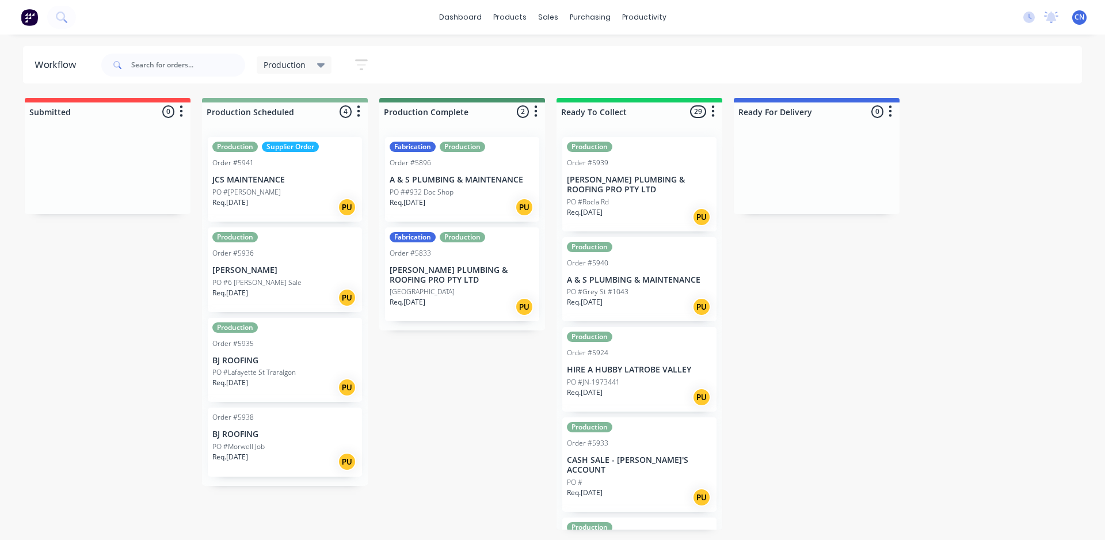
click at [294, 364] on p "BJ ROOFING" at bounding box center [284, 361] width 145 height 10
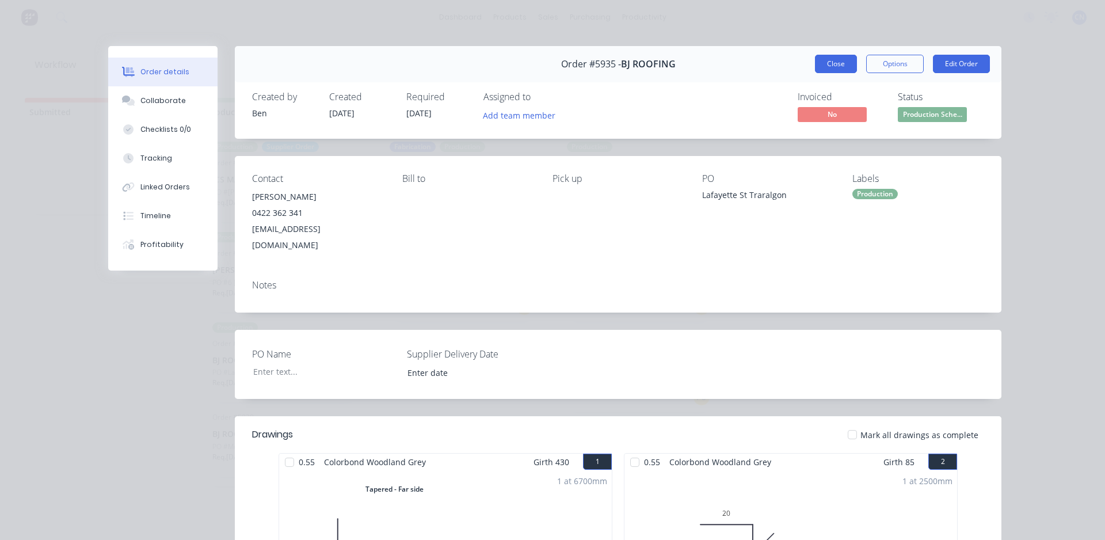
click at [836, 64] on button "Close" at bounding box center [836, 64] width 42 height 18
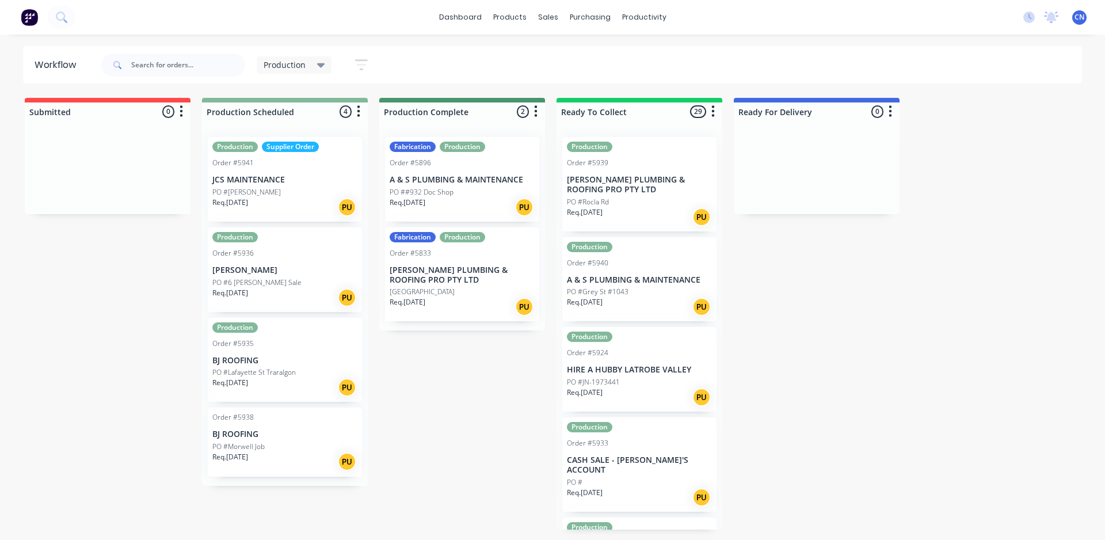
click at [343, 435] on p "BJ ROOFING" at bounding box center [284, 434] width 145 height 10
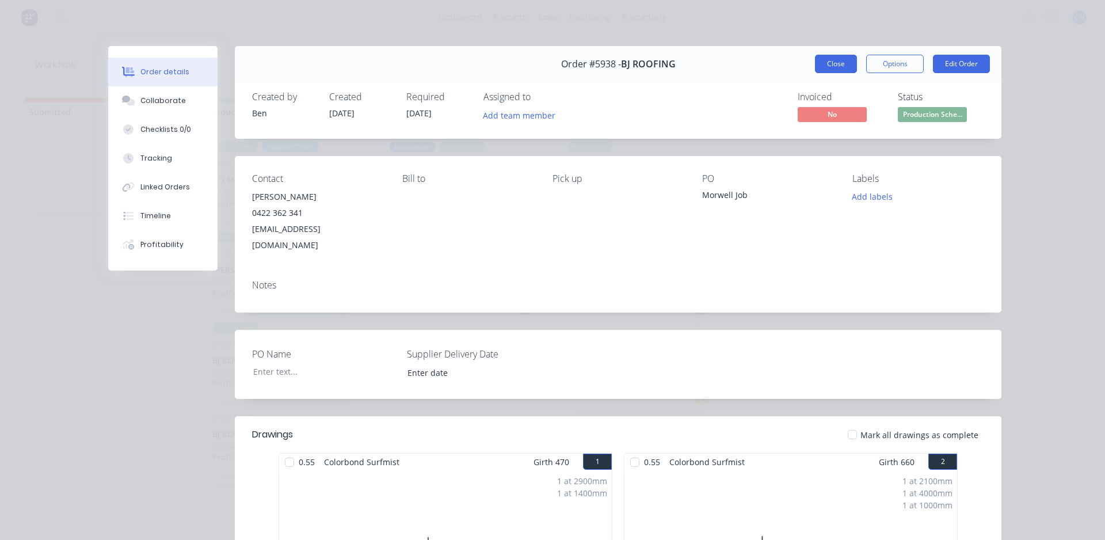
click at [829, 62] on button "Close" at bounding box center [836, 64] width 42 height 18
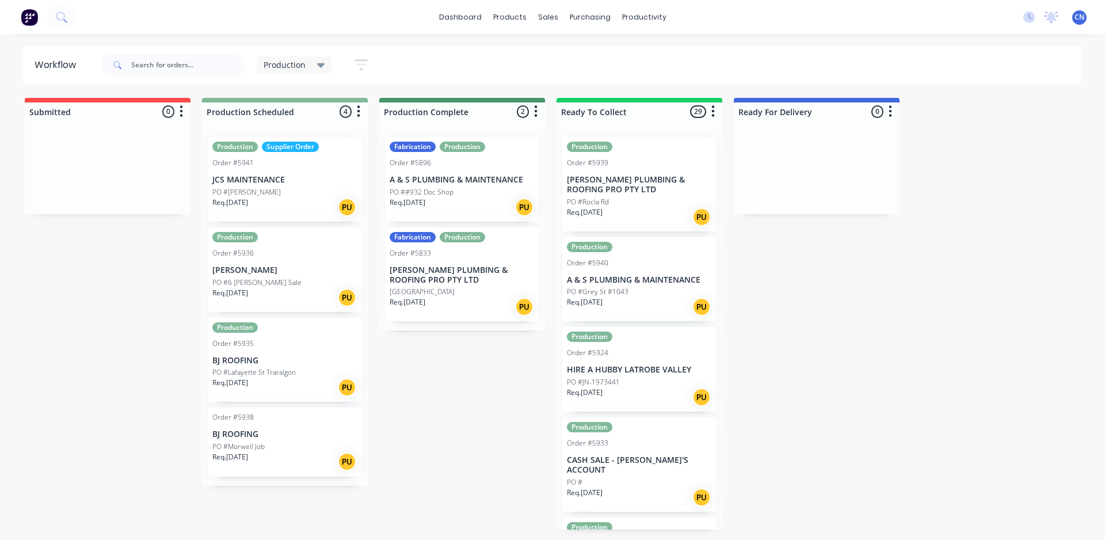
click at [314, 375] on div "PO #Lafayette St Traralgon" at bounding box center [284, 372] width 145 height 10
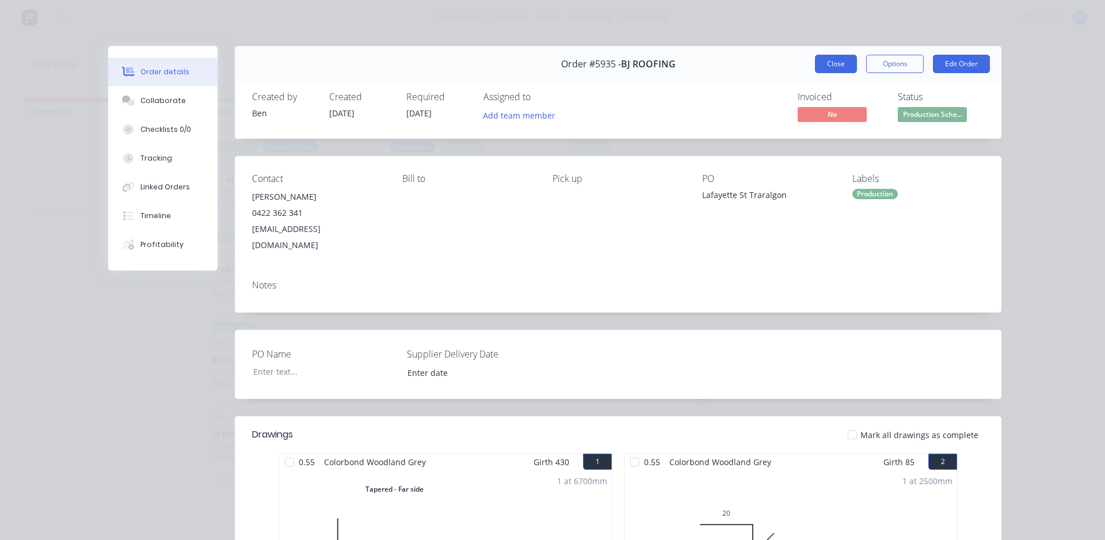
click at [835, 66] on button "Close" at bounding box center [836, 64] width 42 height 18
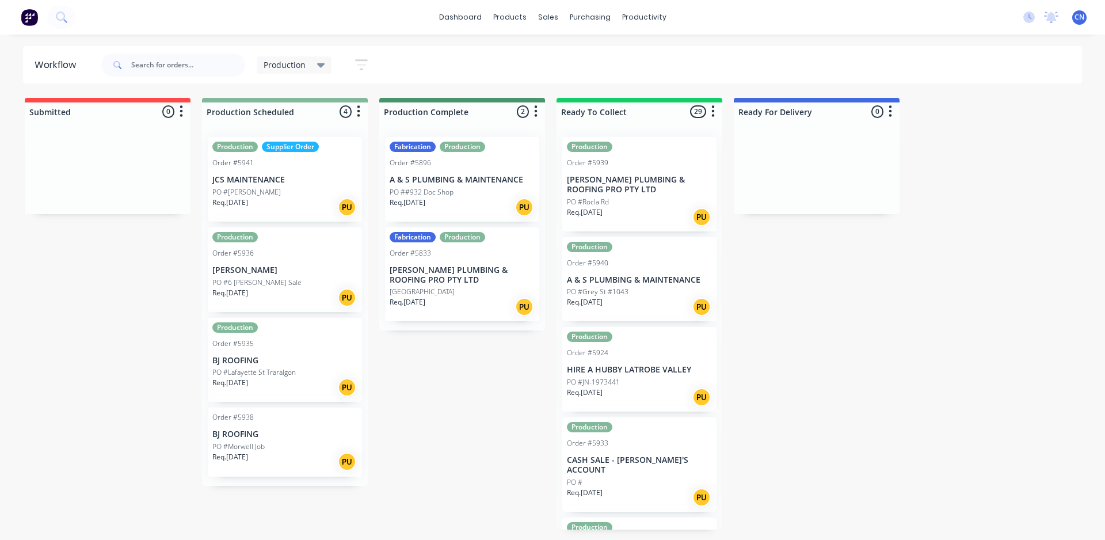
click at [270, 452] on div "Req. [DATE] PU" at bounding box center [284, 462] width 145 height 20
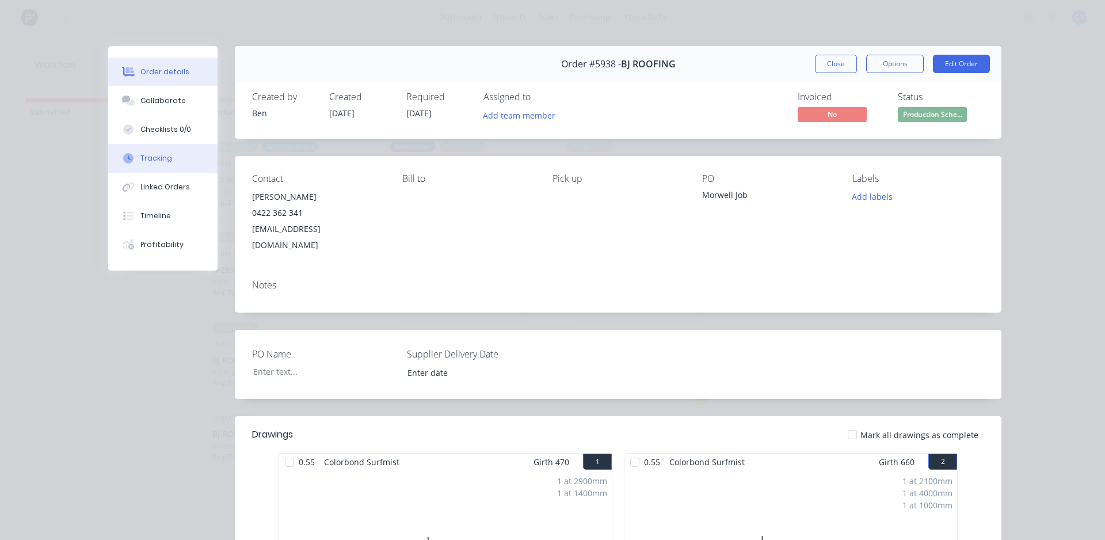
click at [150, 165] on button "Tracking" at bounding box center [162, 158] width 109 height 29
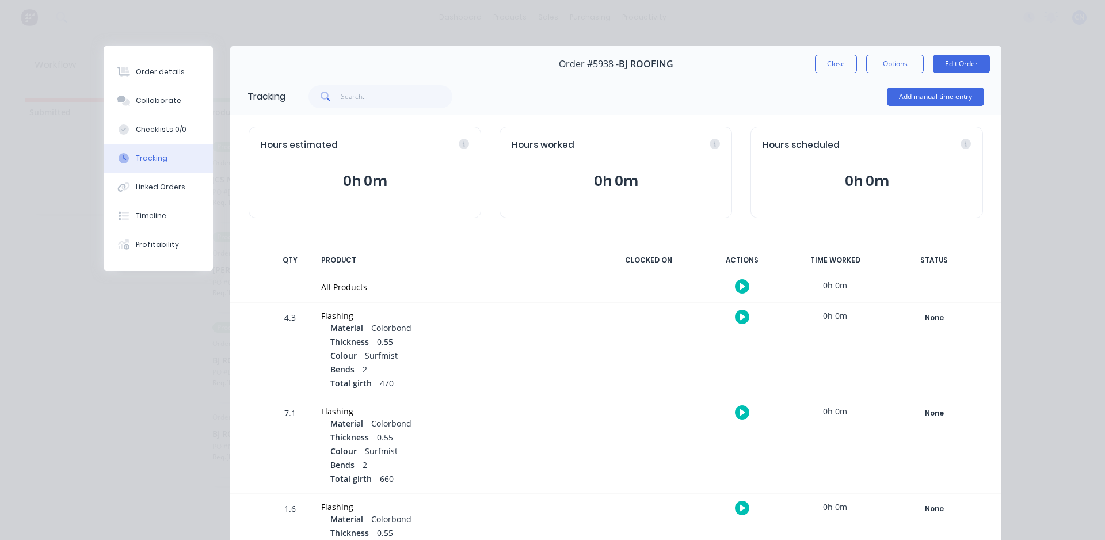
click at [740, 283] on icon "button" at bounding box center [743, 286] width 6 height 7
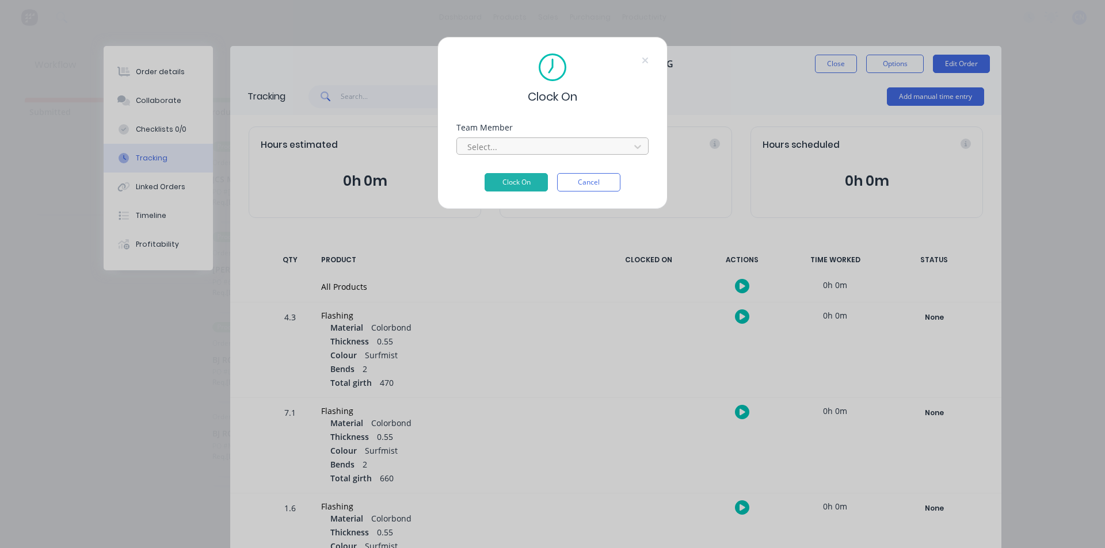
click at [619, 145] on div at bounding box center [545, 147] width 158 height 14
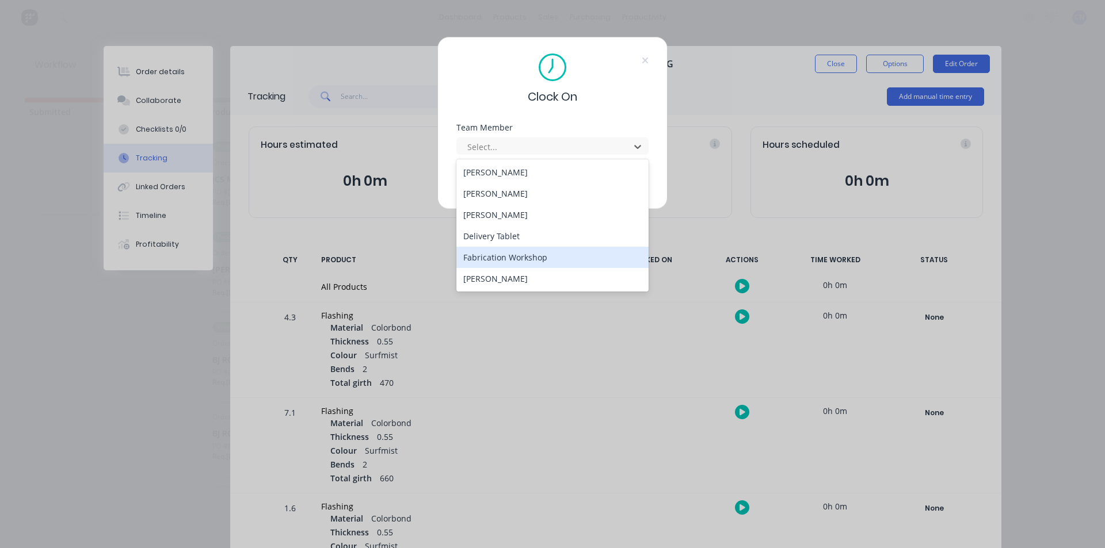
click at [572, 256] on div "Fabrication Workshop" at bounding box center [552, 257] width 192 height 21
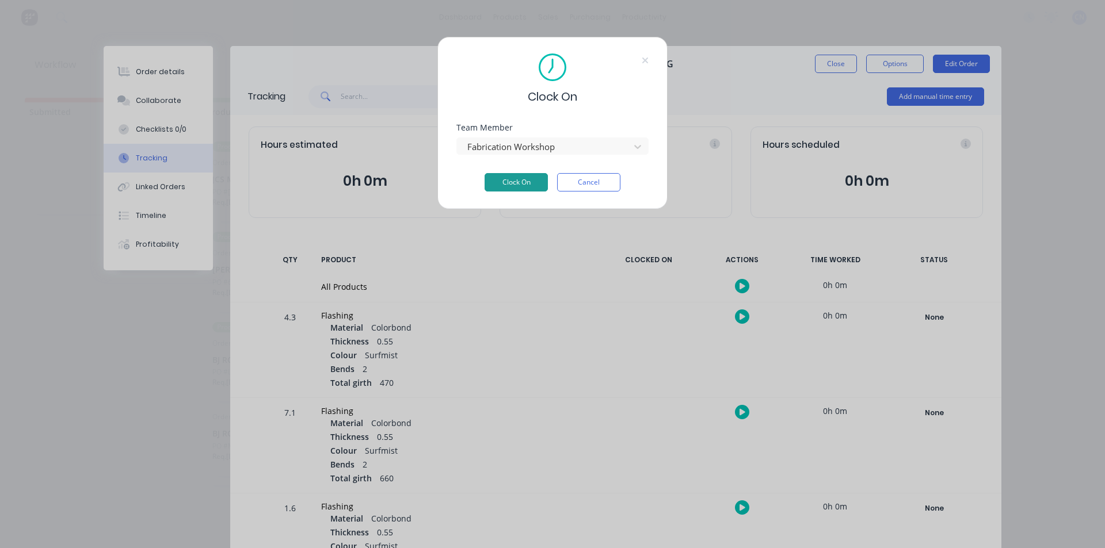
click at [525, 186] on button "Clock On" at bounding box center [516, 182] width 63 height 18
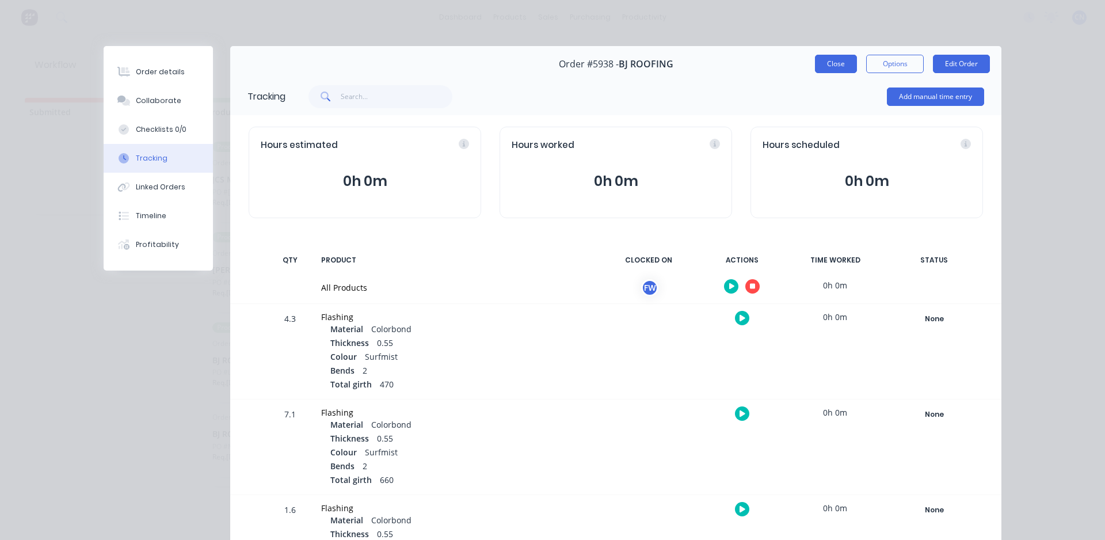
click at [839, 64] on button "Close" at bounding box center [836, 64] width 42 height 18
